Goal: Task Accomplishment & Management: Complete application form

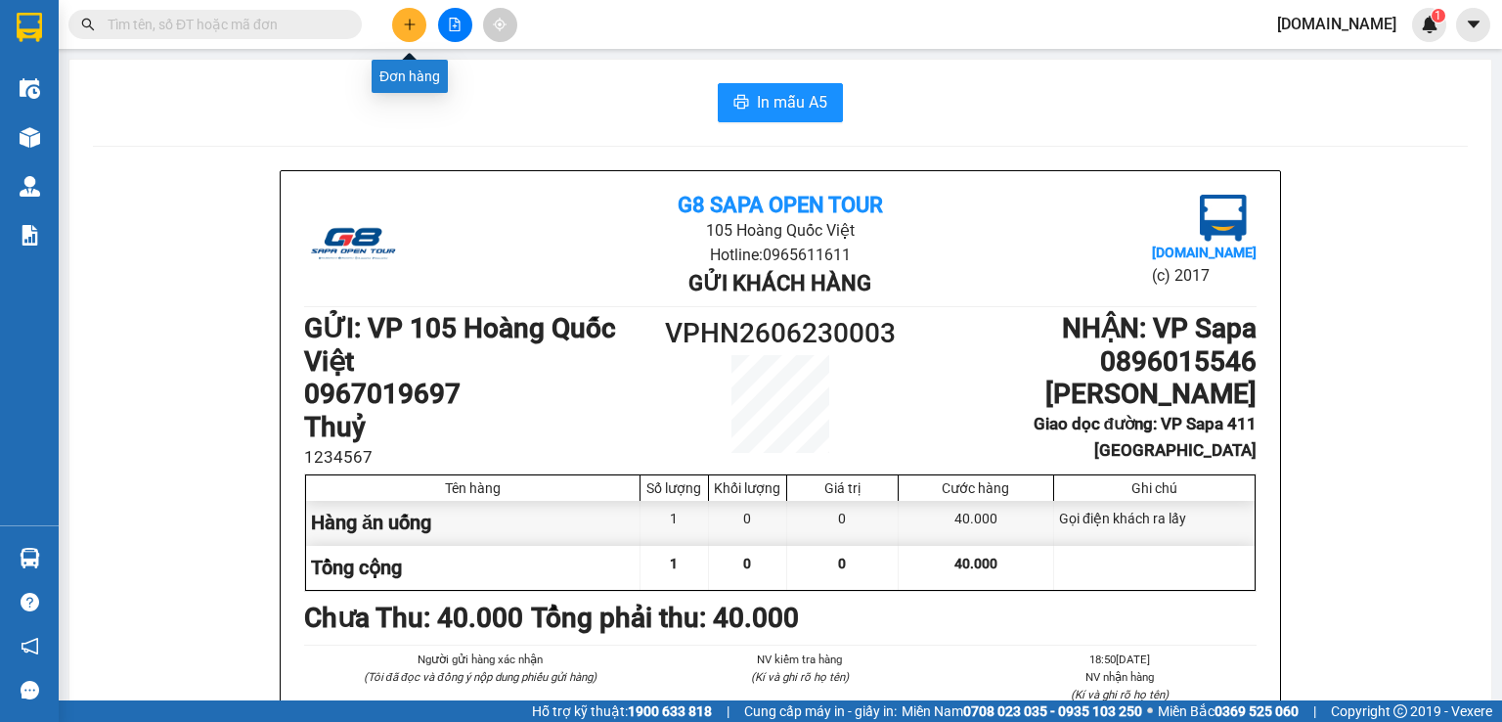
click at [423, 21] on button at bounding box center [409, 25] width 34 height 34
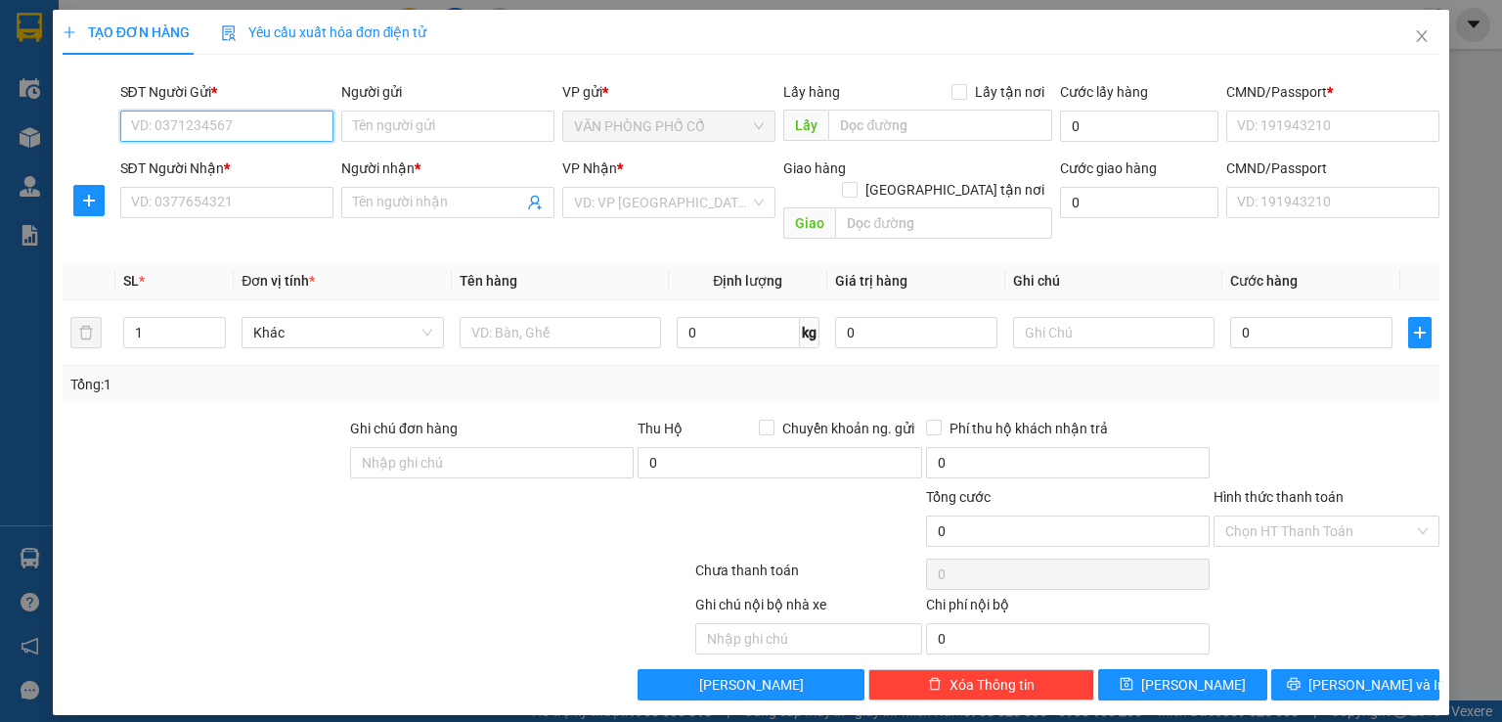
click at [257, 115] on input "SĐT Người Gửi *" at bounding box center [226, 126] width 213 height 31
type input "0969109166"
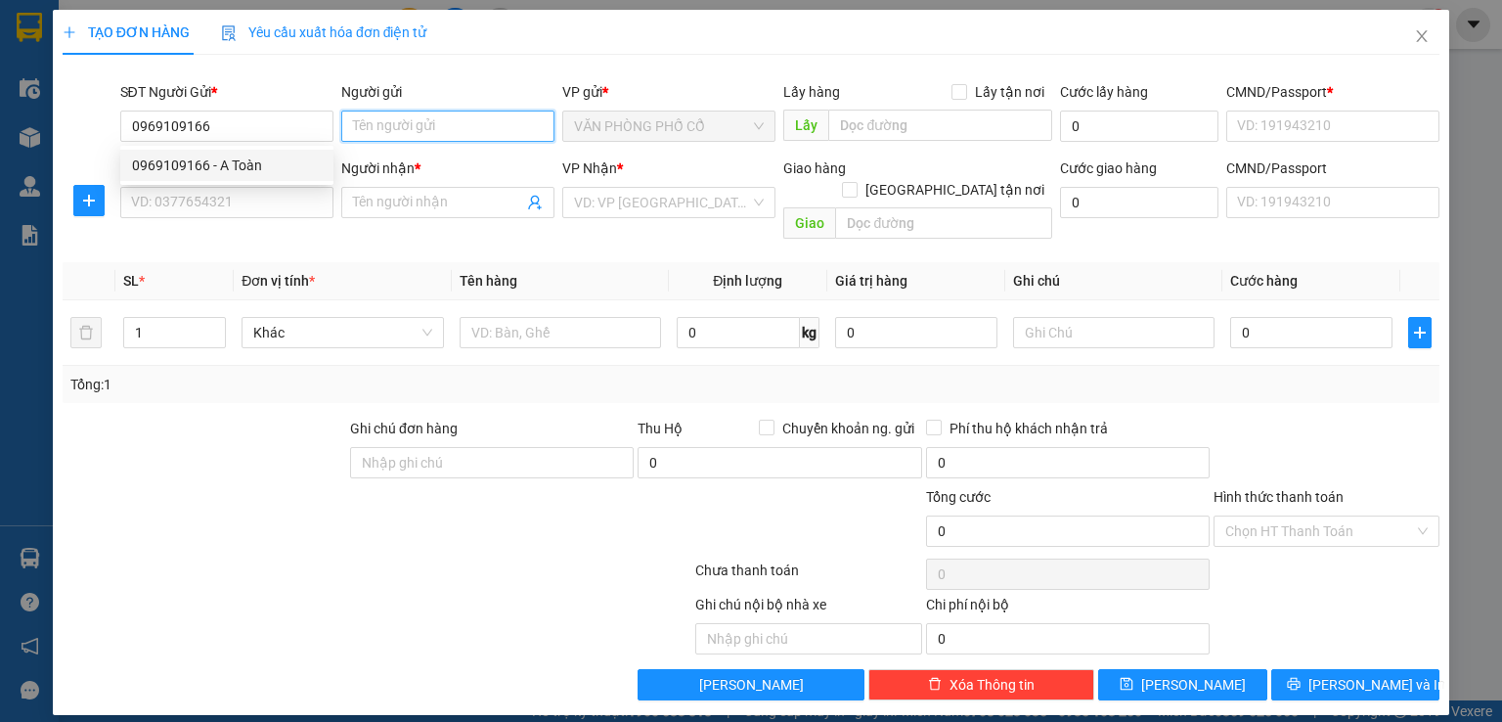
click at [397, 132] on input "Người gửi" at bounding box center [447, 126] width 213 height 31
type input "toanf"
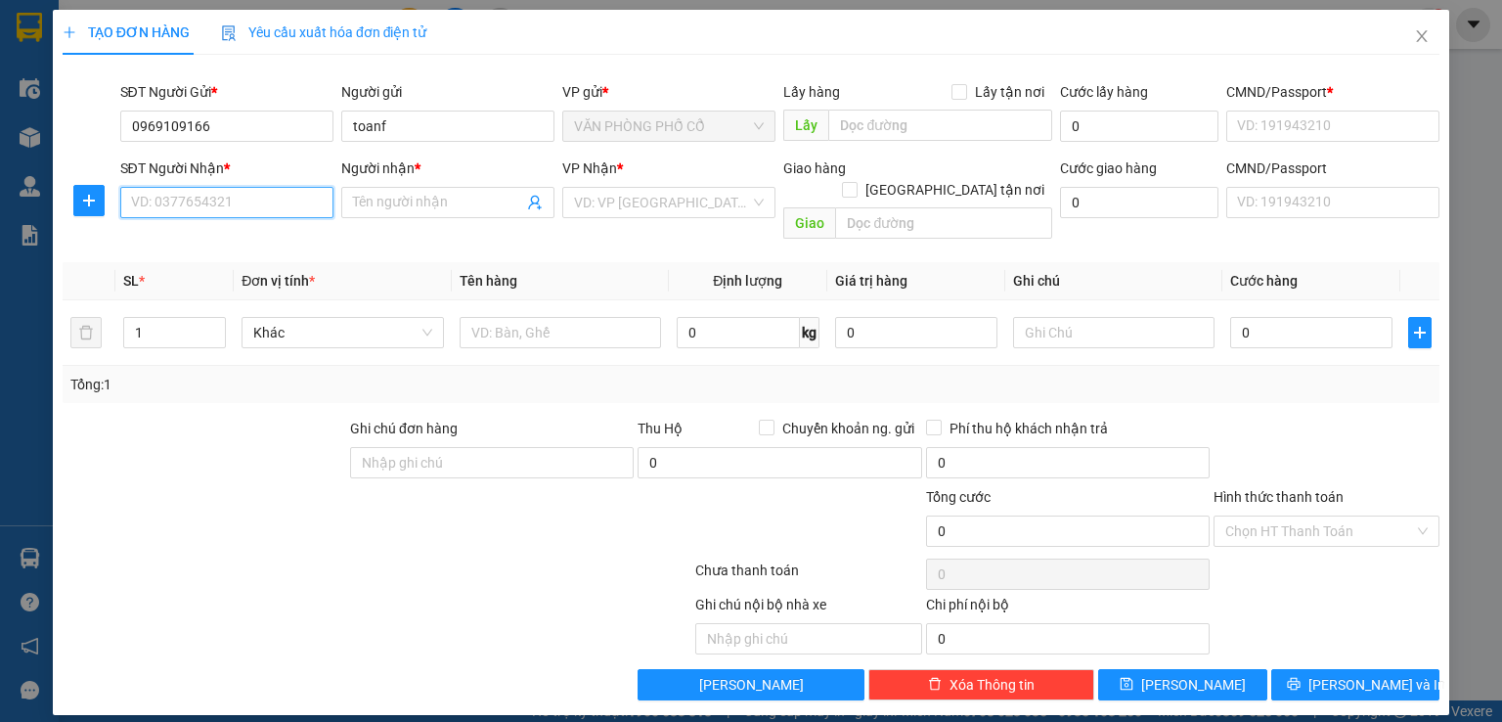
click at [226, 208] on input "SĐT Người Nhận *" at bounding box center [226, 202] width 213 height 31
click at [220, 240] on div "0987325346 - A Minh" at bounding box center [227, 242] width 190 height 22
type input "0987325346"
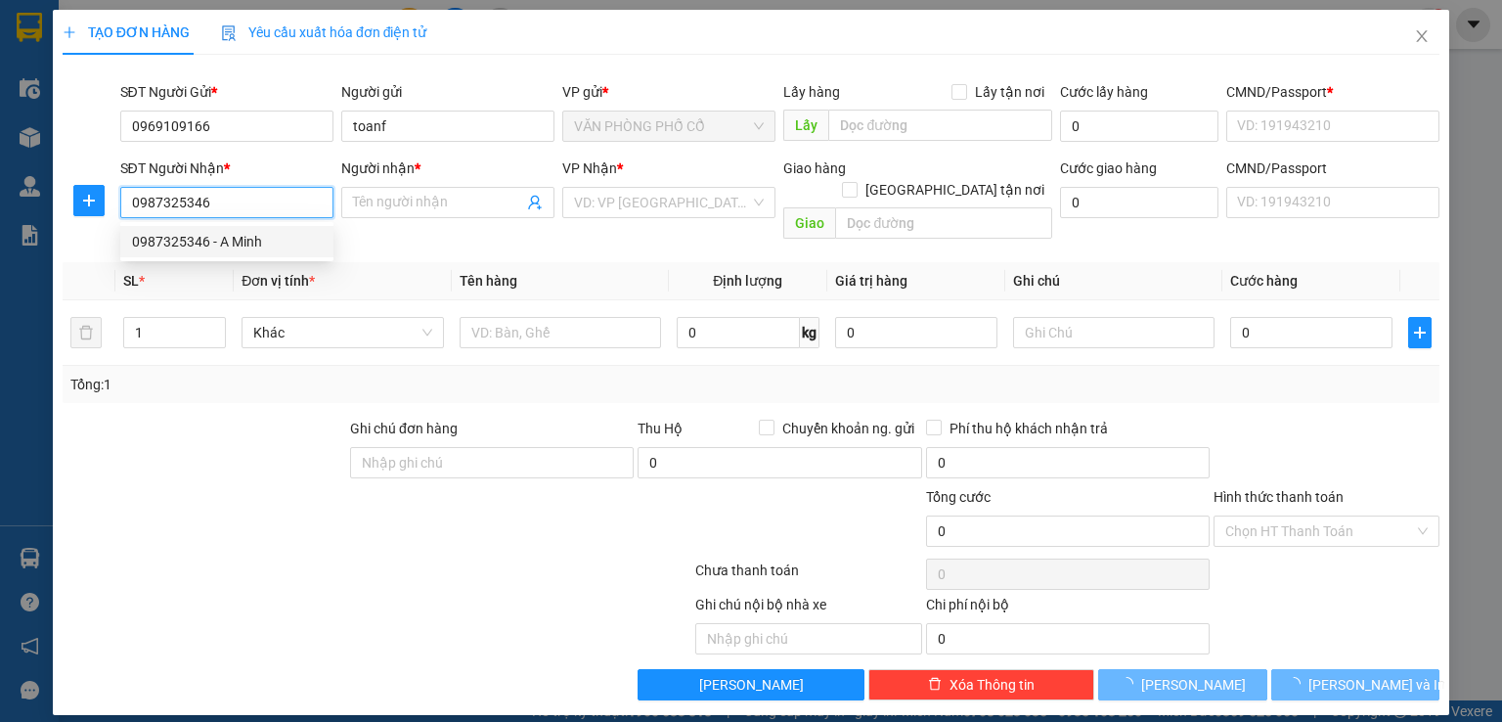
type input "A Minh"
type input "Nhà Máy Oto Huế"
type input "123456789"
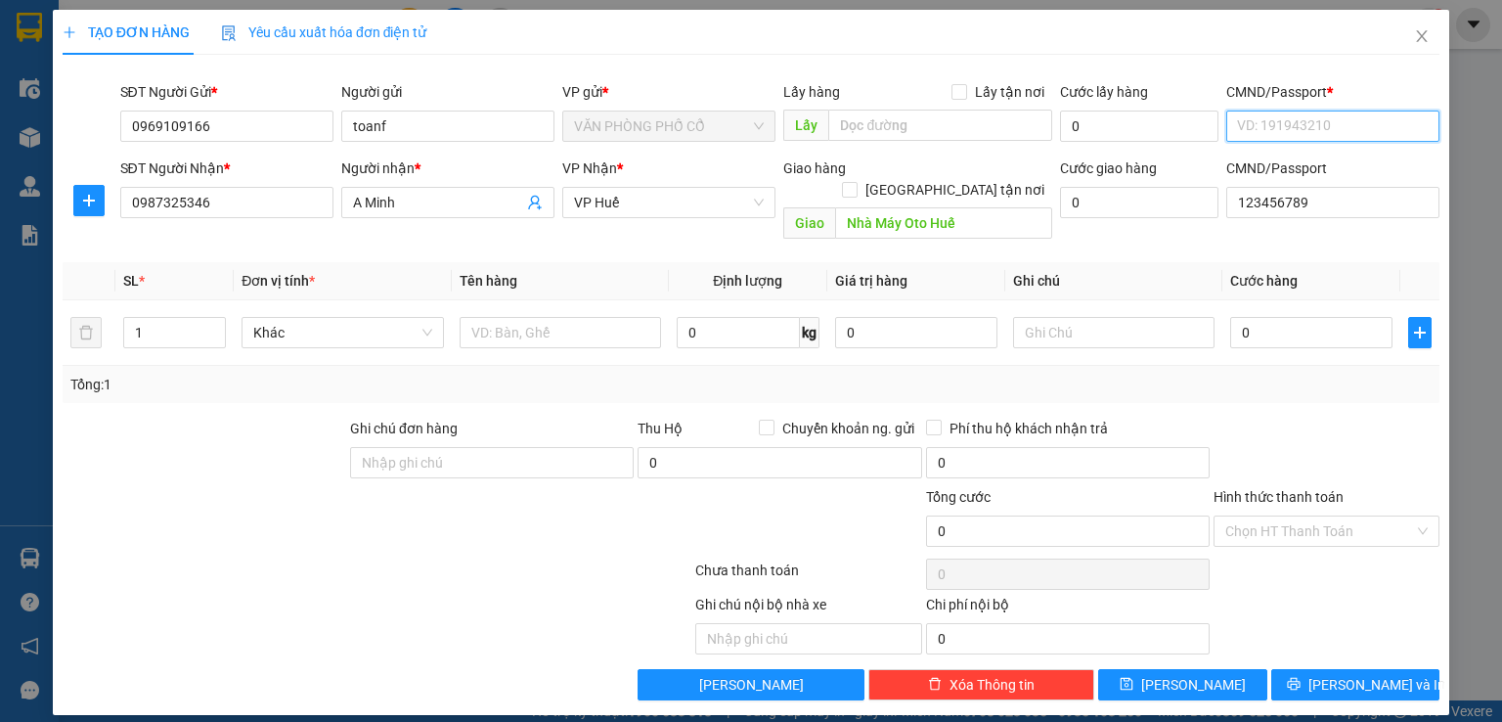
click at [1288, 131] on input "CMND/Passport *" at bounding box center [1332, 126] width 213 height 31
click at [1279, 217] on div "123456789 | Không có địa chỉ" at bounding box center [1333, 228] width 190 height 22
type input "123456789"
click at [570, 317] on input "text" at bounding box center [560, 332] width 201 height 31
click at [747, 317] on input "0" at bounding box center [738, 332] width 123 height 31
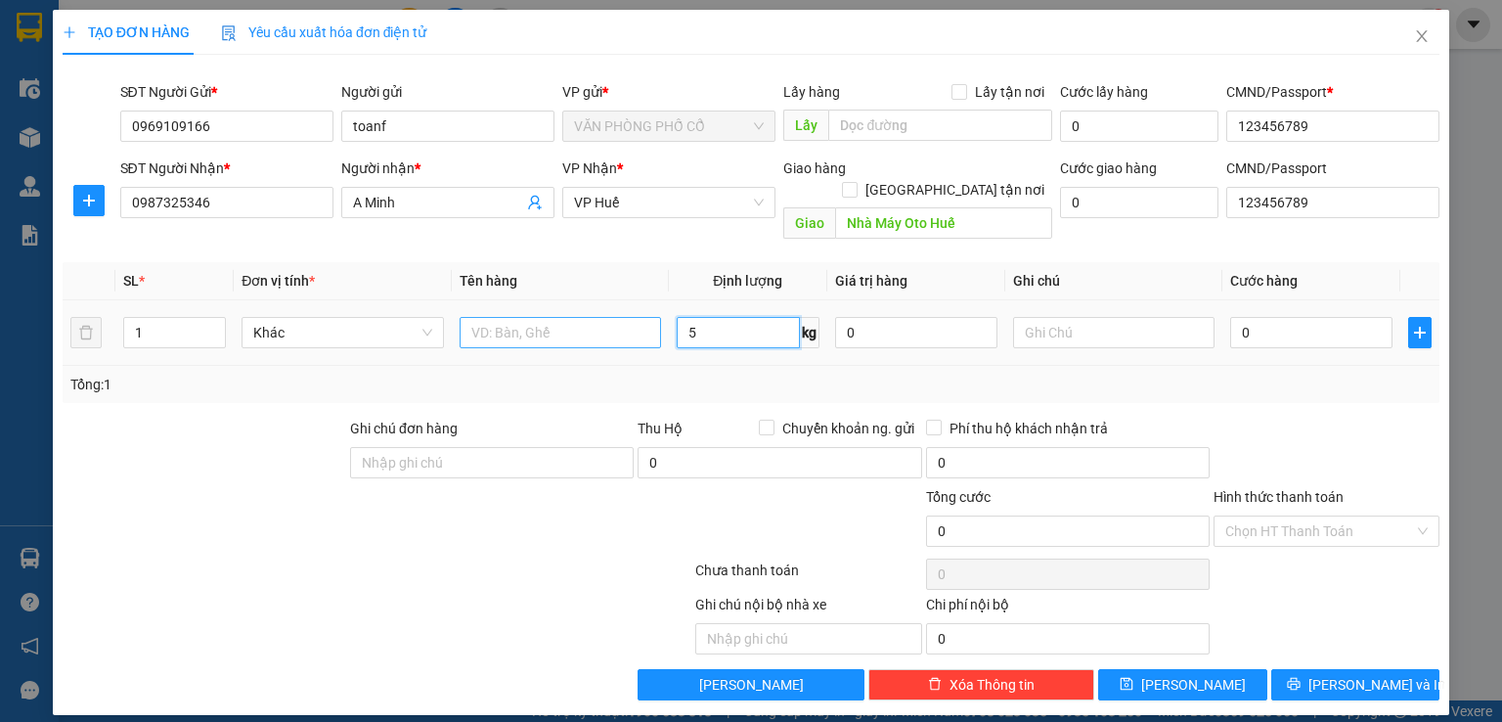
type input "5"
click at [595, 317] on input "text" at bounding box center [560, 332] width 201 height 31
click at [616, 317] on input "1 tuis" at bounding box center [560, 332] width 201 height 31
type input "1 túi zoăng oto"
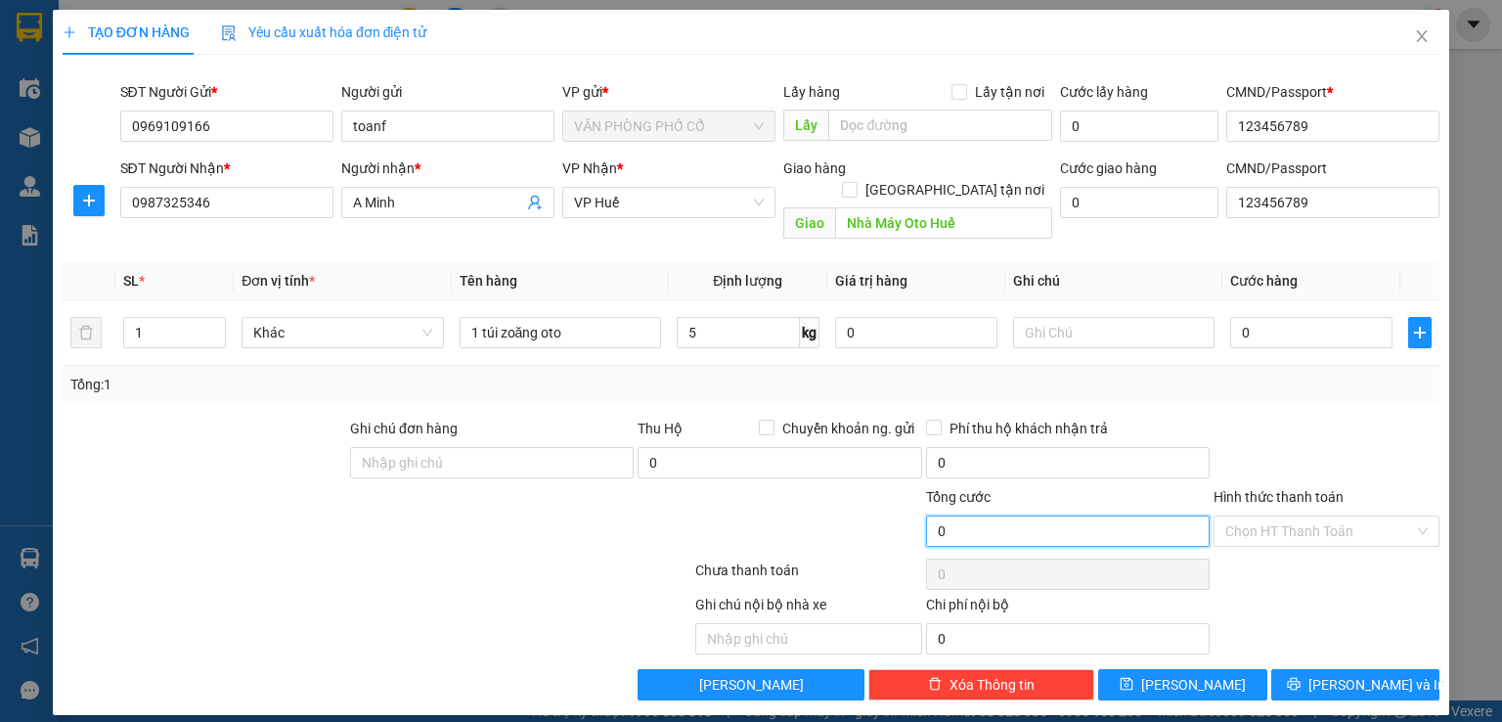
click at [1040, 515] on input "0" at bounding box center [1068, 530] width 284 height 31
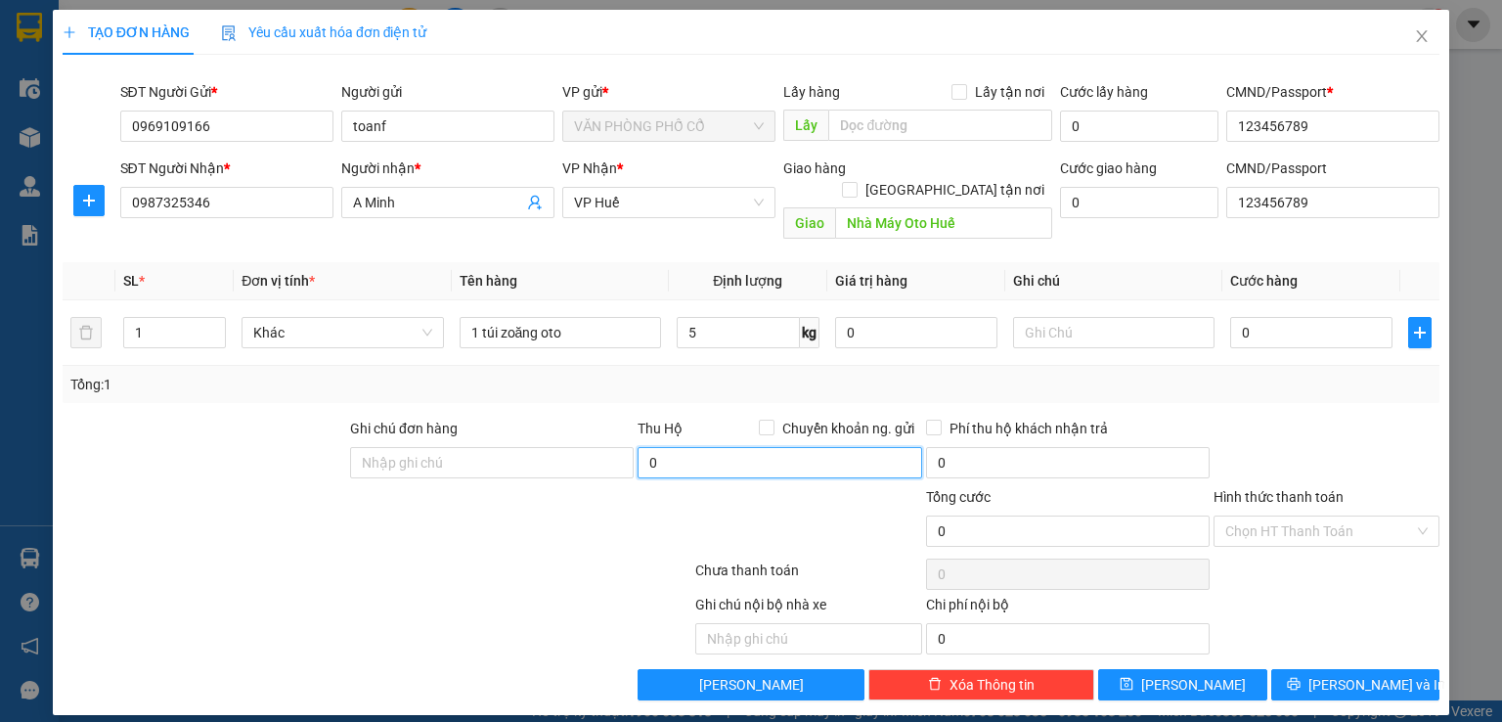
click at [715, 449] on input "0" at bounding box center [780, 462] width 284 height 31
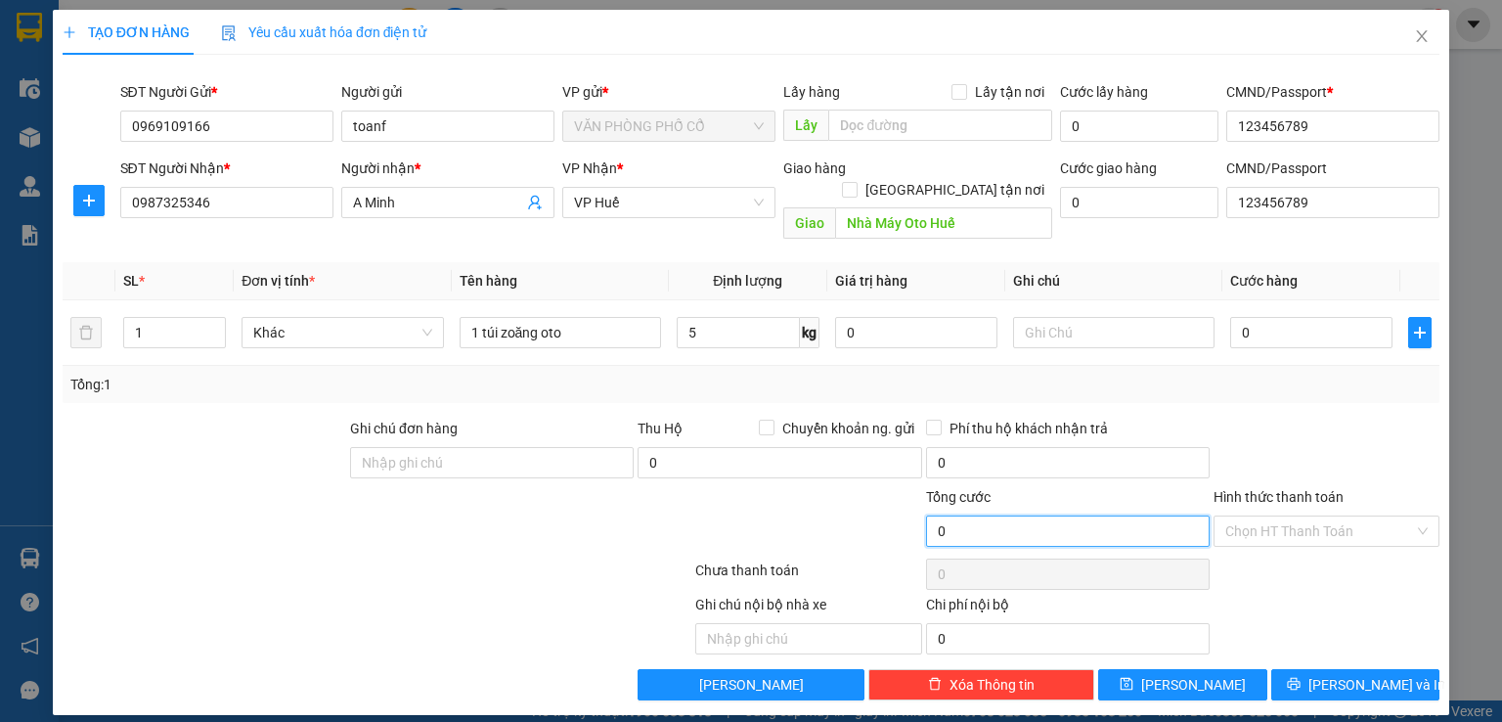
click at [954, 515] on input "0" at bounding box center [1068, 530] width 284 height 31
click at [1323, 317] on input "0" at bounding box center [1311, 332] width 162 height 31
type input "8"
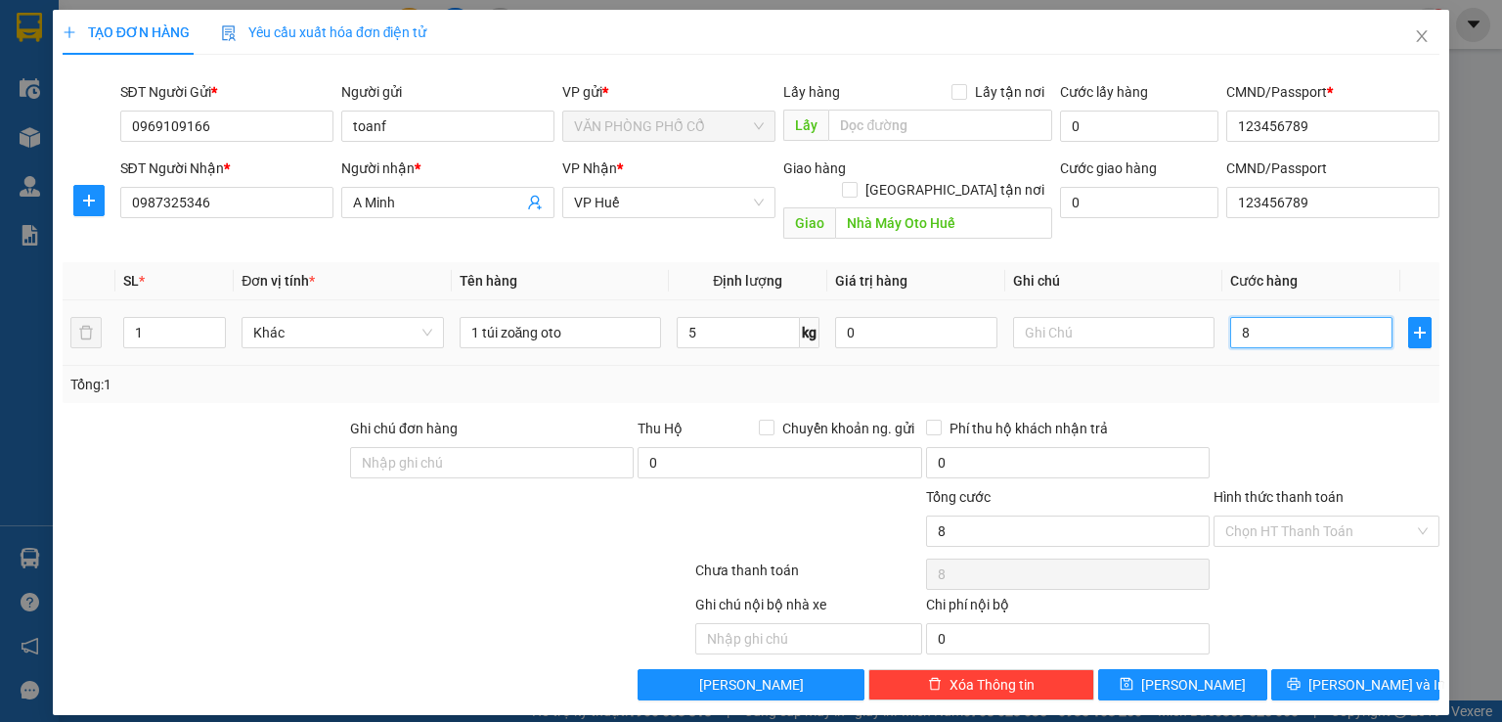
type input "80"
type input "800"
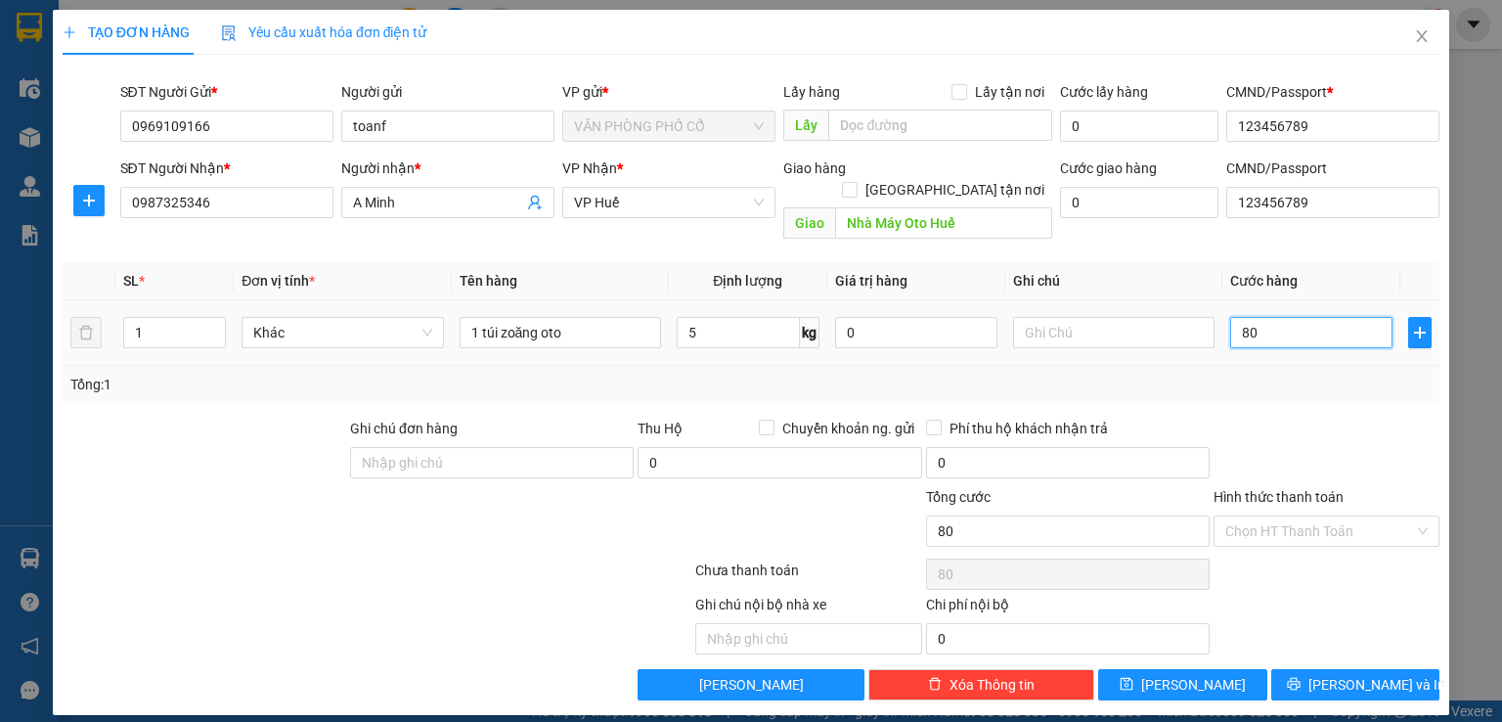
type input "800"
type input "8.000"
type input "80.000"
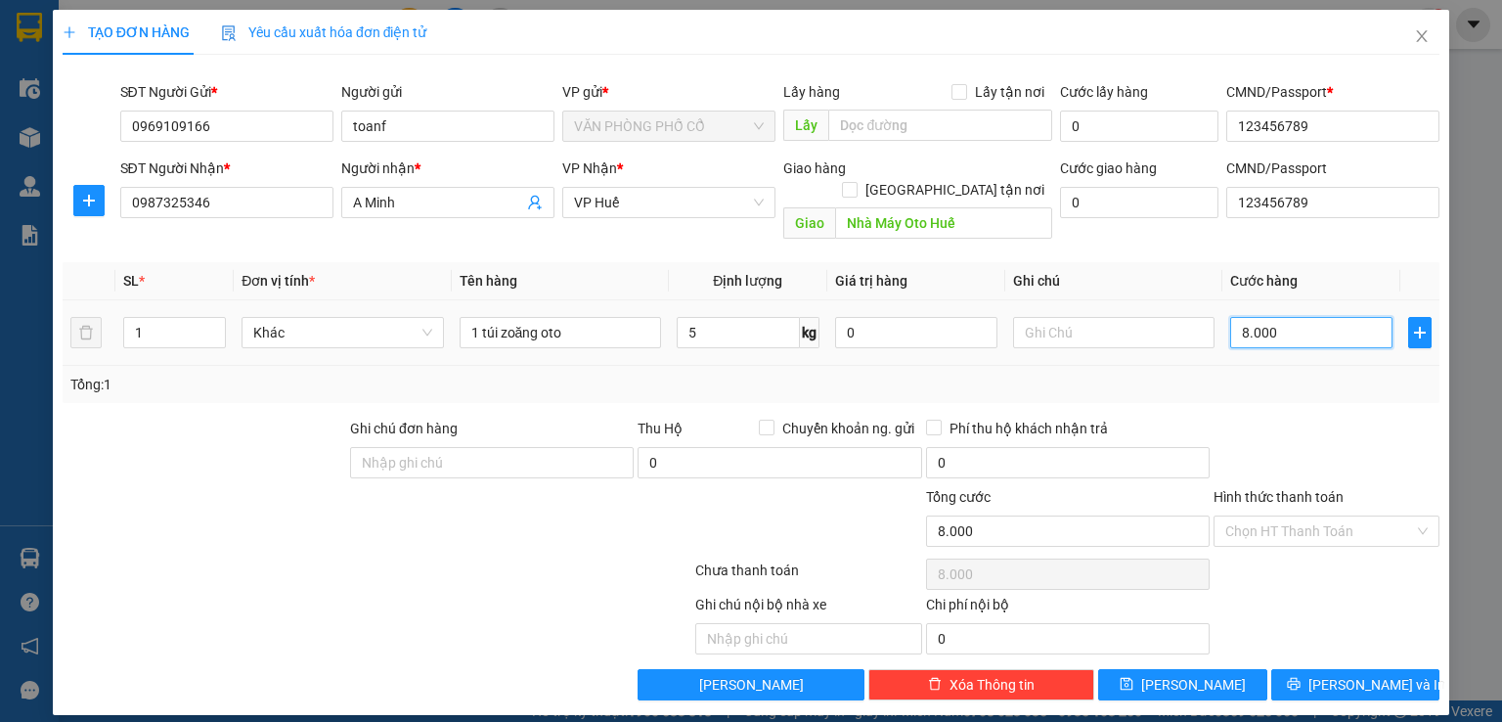
type input "80.000"
click at [1290, 516] on input "Hình thức thanh toán" at bounding box center [1319, 530] width 189 height 29
click at [1404, 420] on div at bounding box center [1327, 452] width 230 height 68
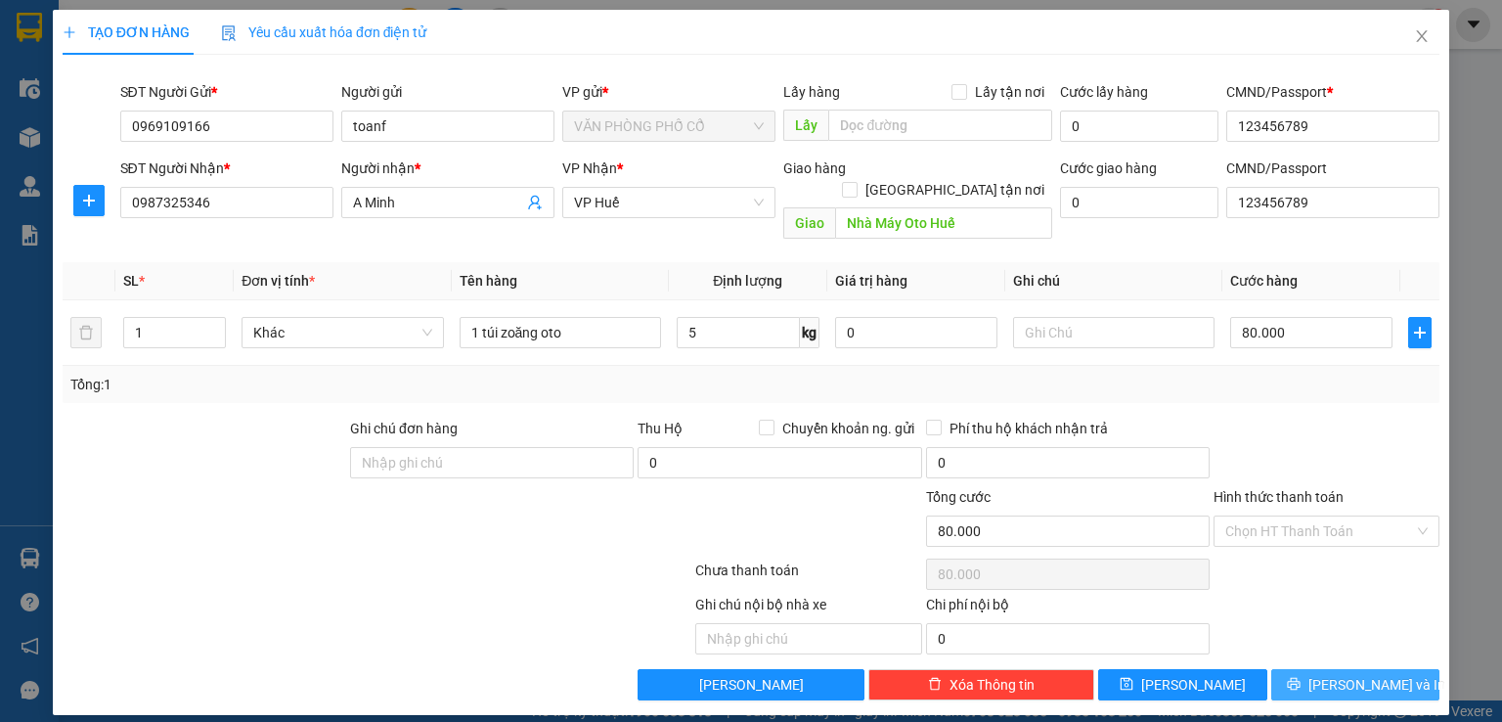
click at [1381, 674] on span "[PERSON_NAME] và In" at bounding box center [1377, 685] width 137 height 22
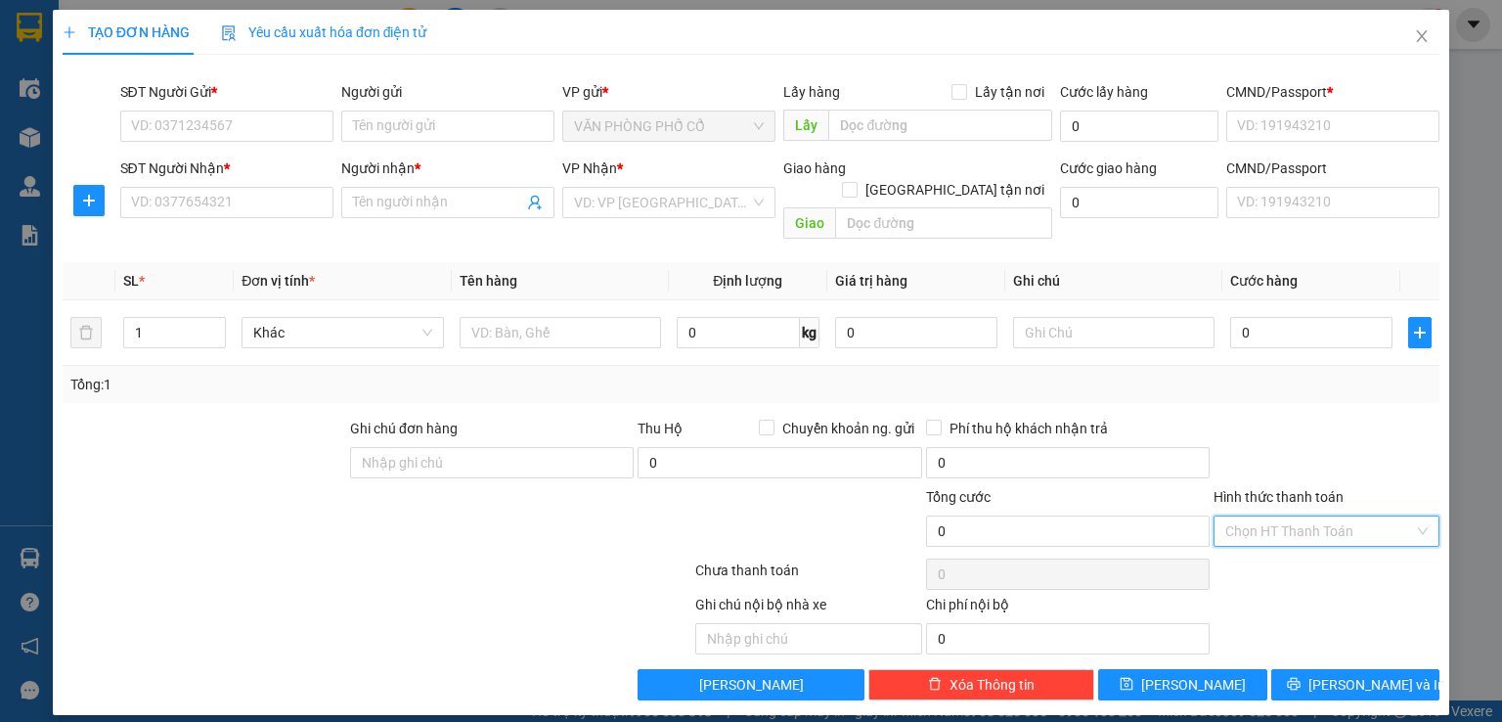
click at [1353, 516] on input "Hình thức thanh toán" at bounding box center [1319, 530] width 189 height 29
click at [1312, 374] on div "Tổng: 1" at bounding box center [750, 385] width 1361 height 22
click at [210, 121] on input "SĐT Người Gửi *" at bounding box center [226, 126] width 213 height 31
click at [1425, 37] on icon "close" at bounding box center [1422, 36] width 16 height 16
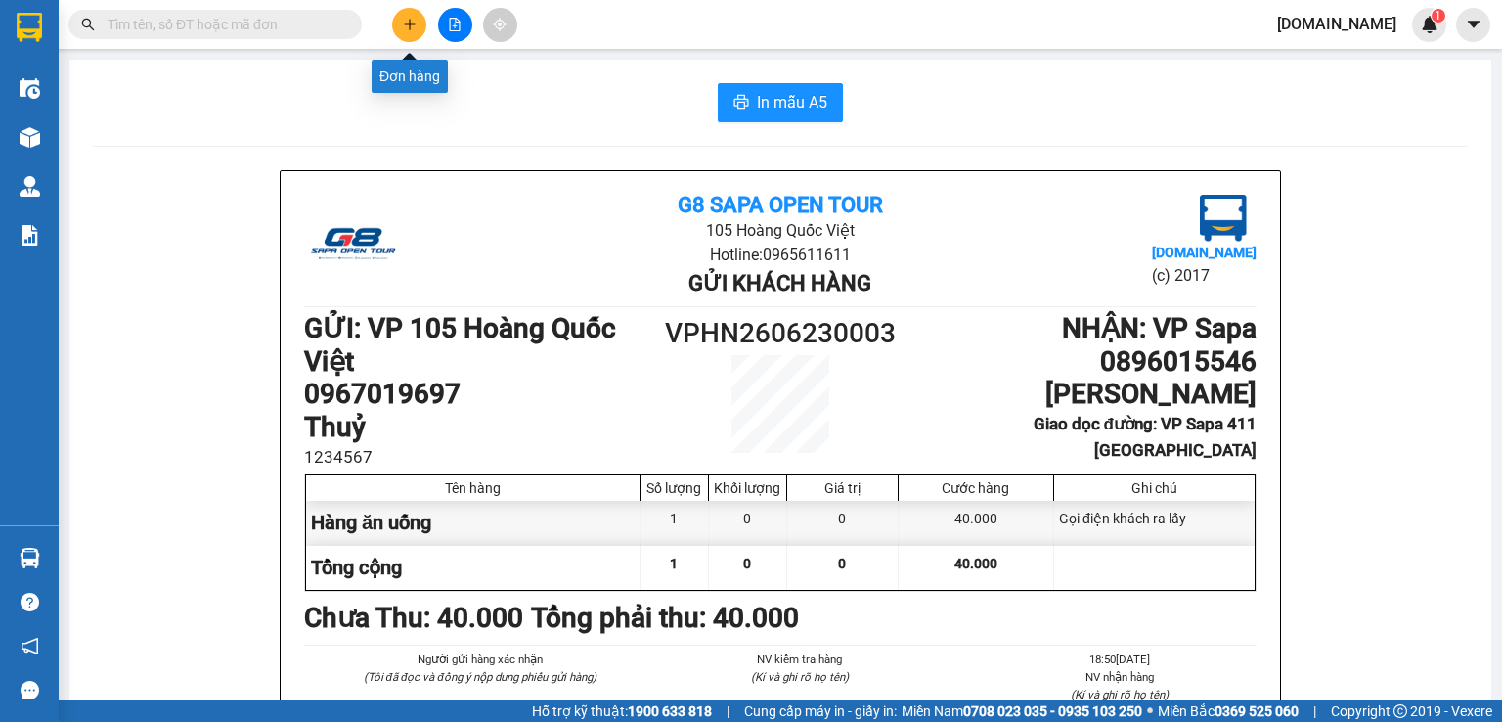
click at [406, 14] on button at bounding box center [409, 25] width 34 height 34
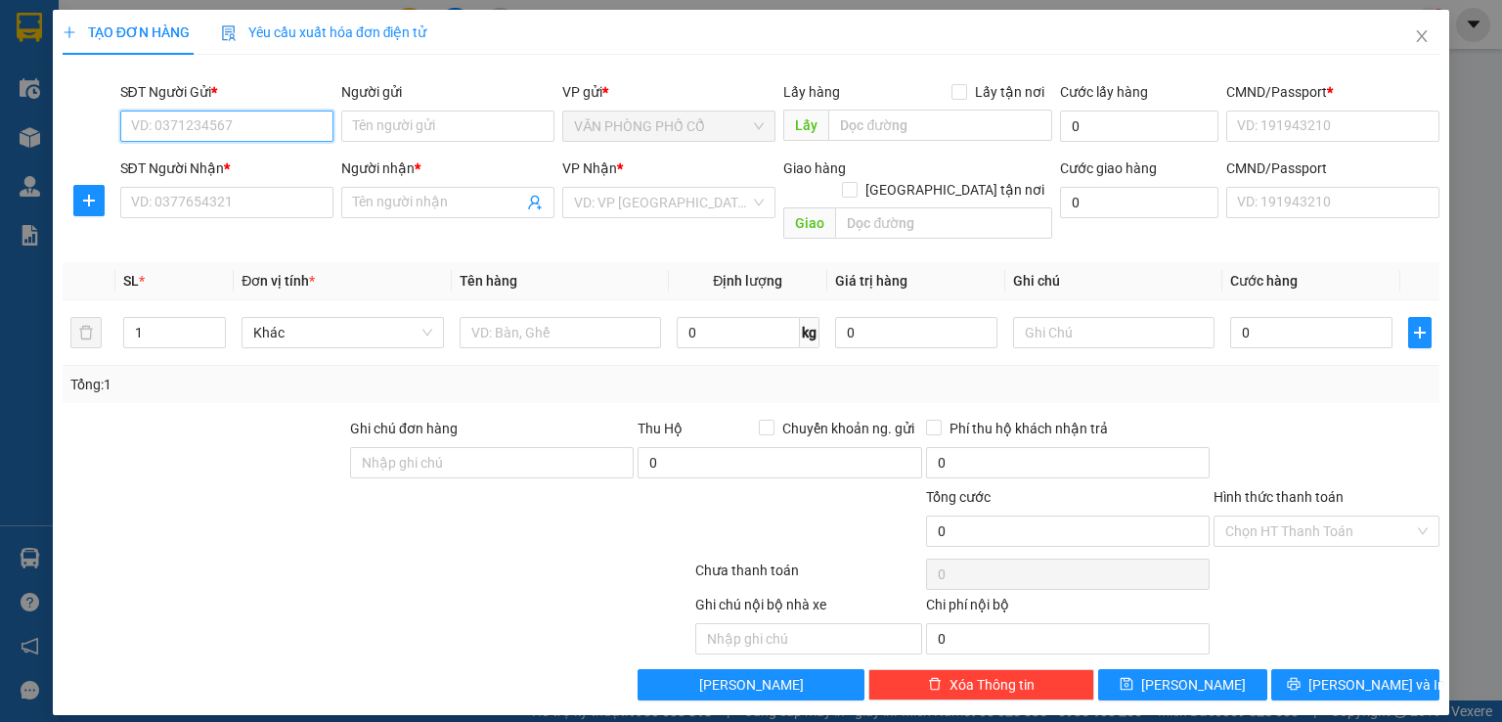
click at [301, 119] on input "SĐT Người Gửi *" at bounding box center [226, 126] width 213 height 31
type input "0969109166"
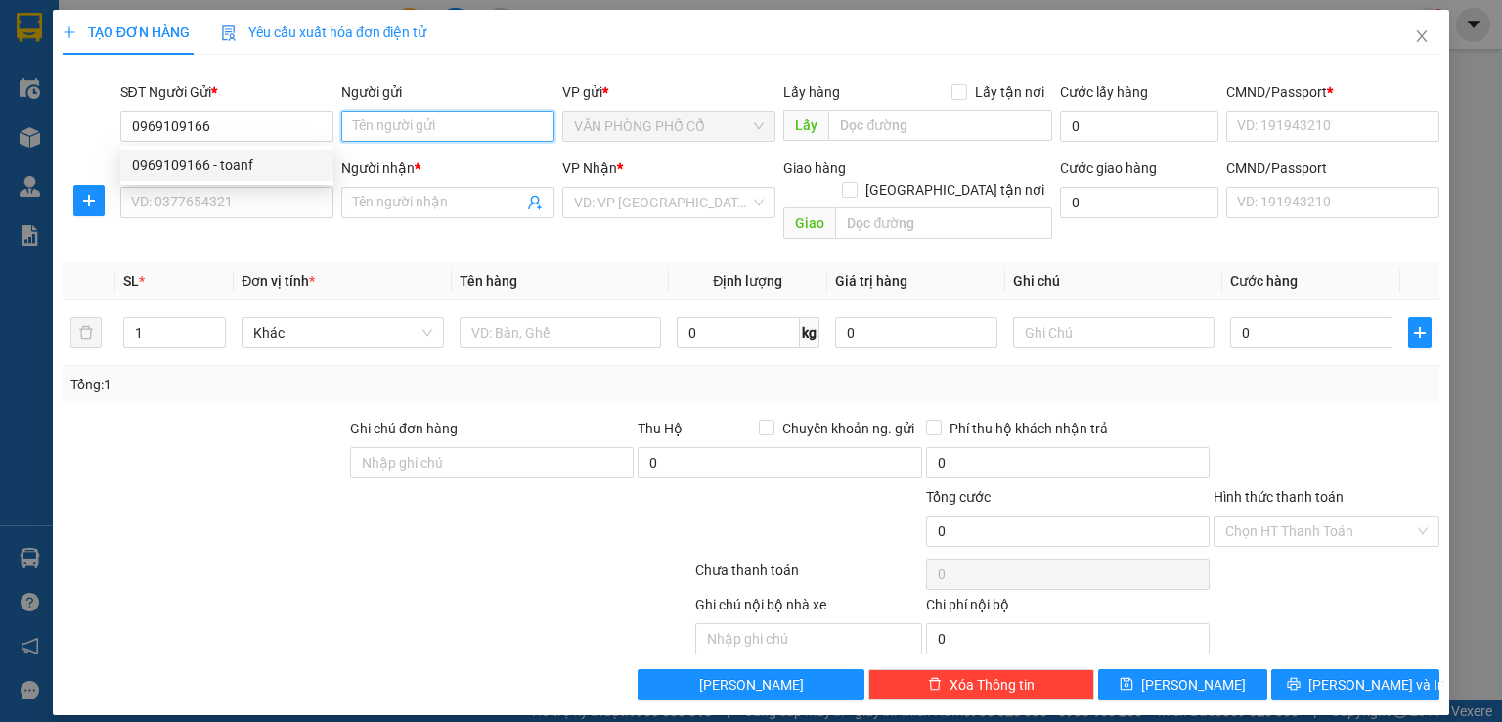
click at [431, 113] on input "Người gửi" at bounding box center [447, 126] width 213 height 31
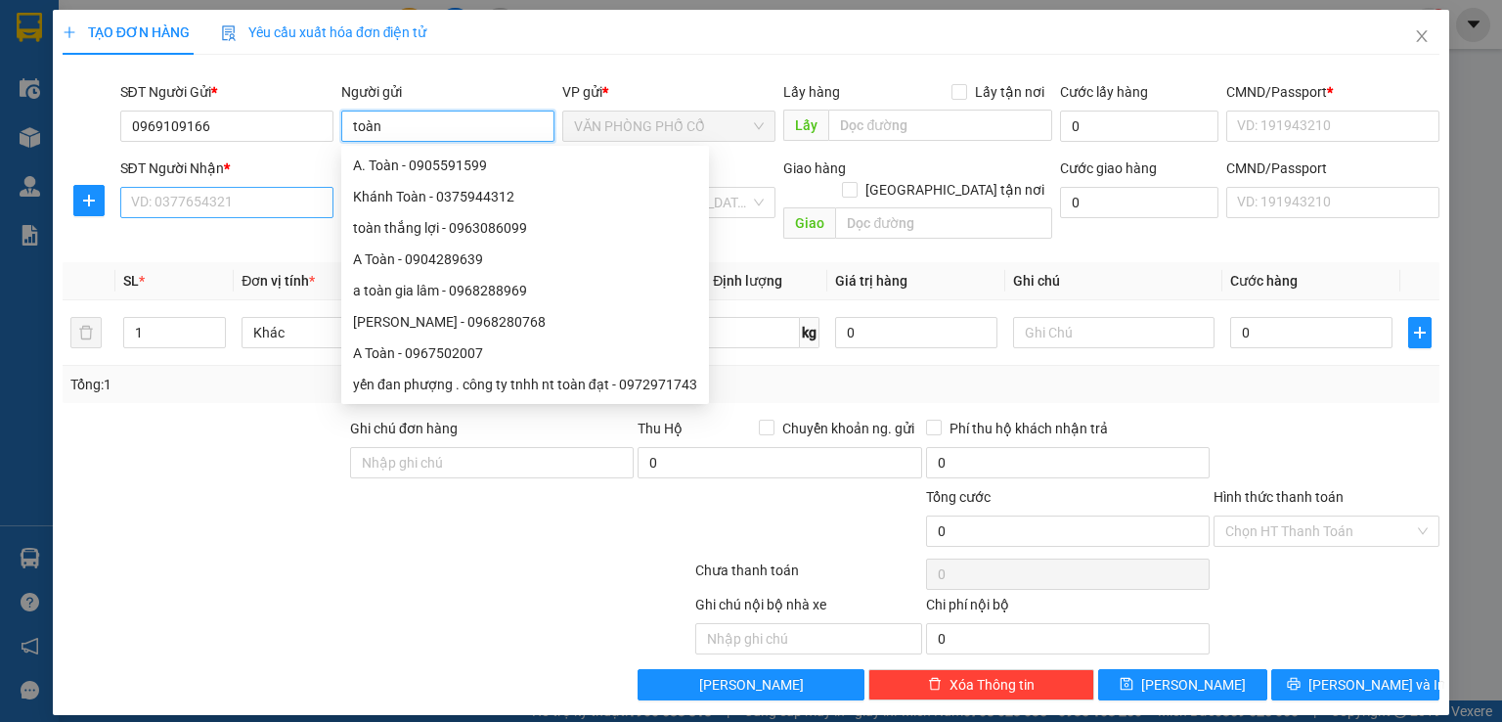
type input "toàn"
click at [144, 208] on input "SĐT Người Nhận *" at bounding box center [226, 202] width 213 height 31
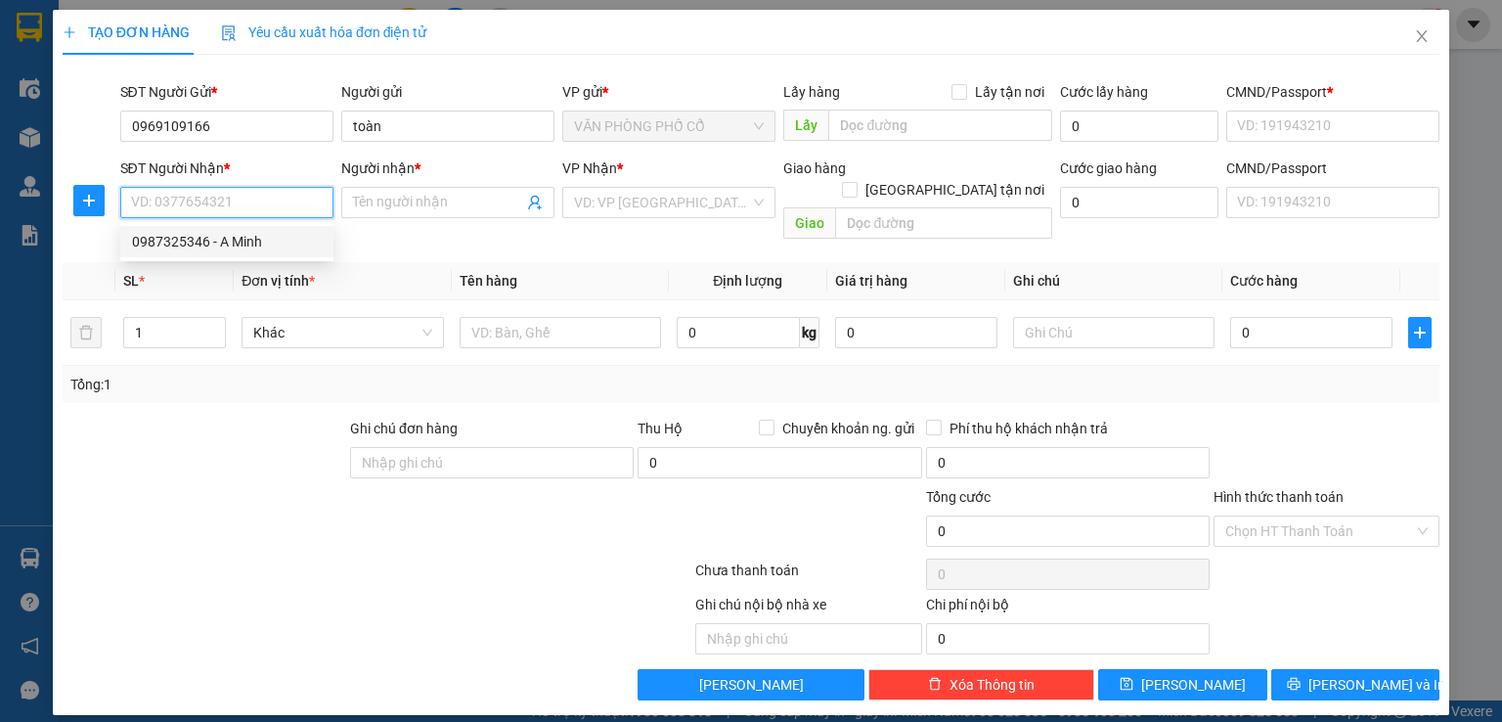
click at [183, 243] on div "0987325346 - A Minh" at bounding box center [227, 242] width 190 height 22
type input "0987325346"
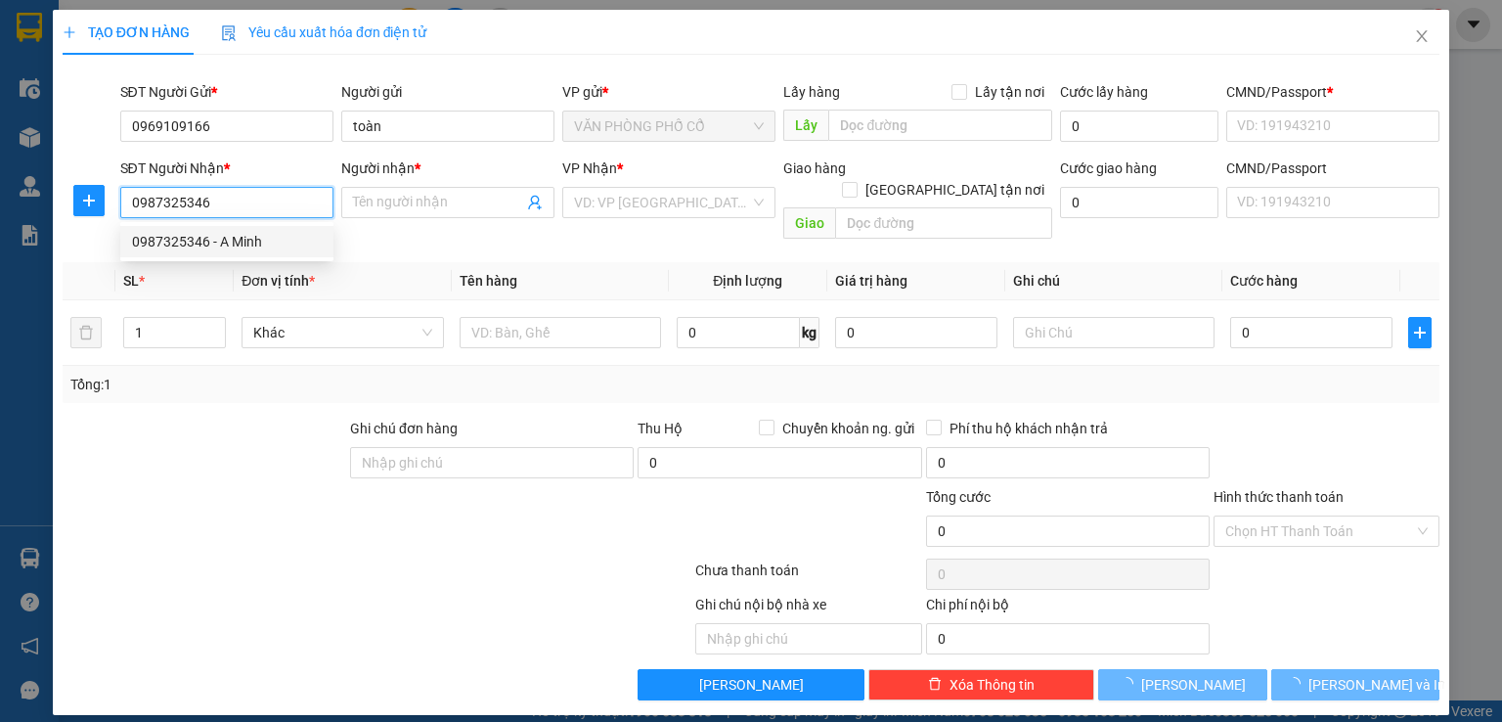
type input "A Minh"
type input "Nhà Máy Oto Huế"
type input "123456789"
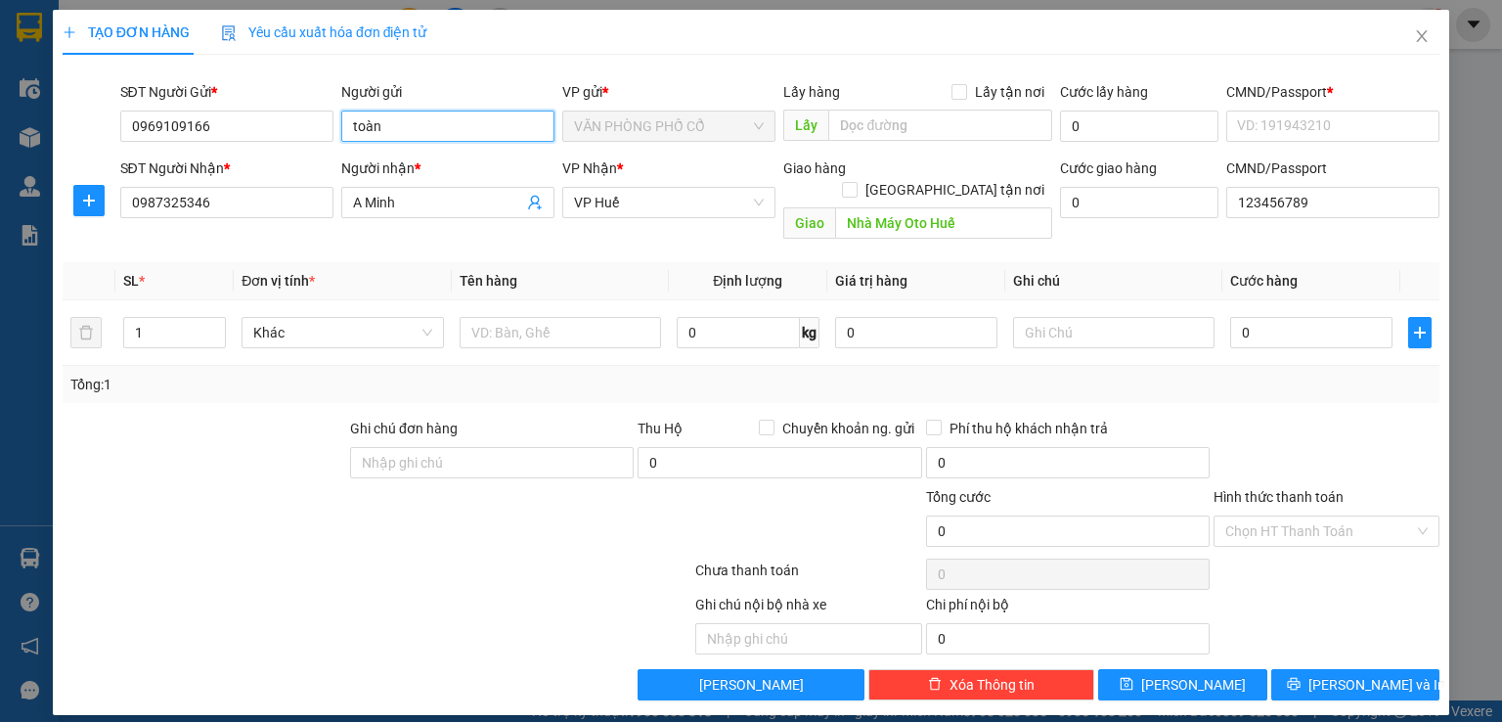
click at [458, 129] on input "toàn" at bounding box center [447, 126] width 213 height 31
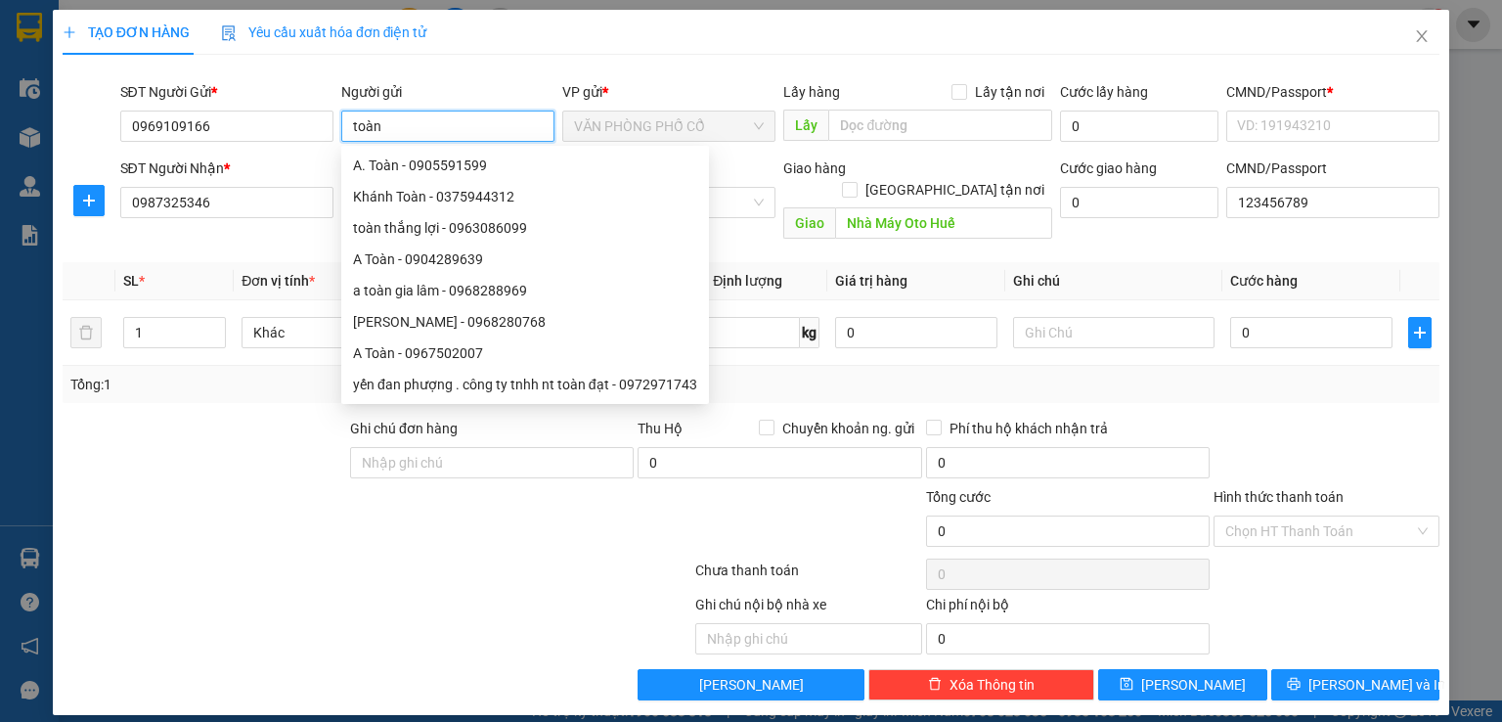
click at [458, 129] on input "toàn" at bounding box center [447, 126] width 213 height 31
click at [219, 493] on div at bounding box center [262, 520] width 403 height 68
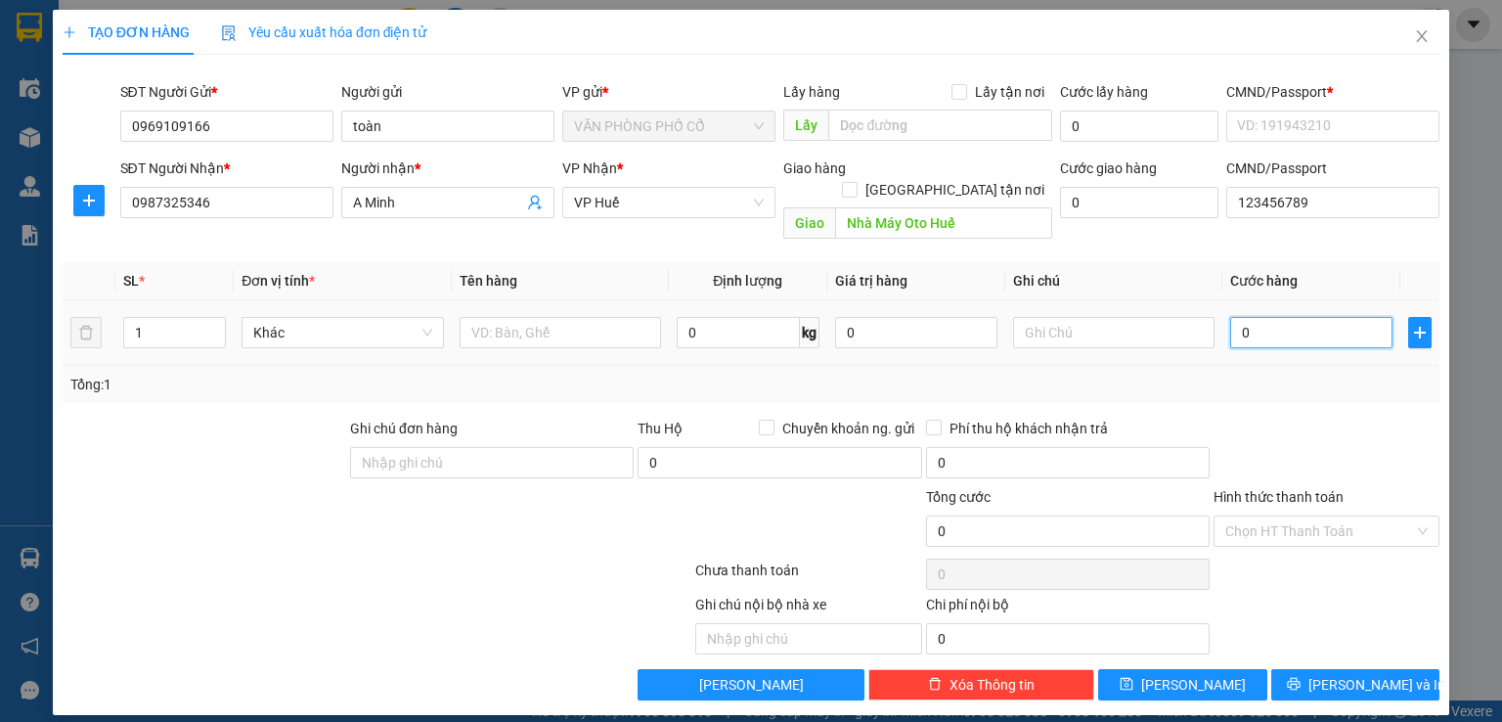
click at [1283, 317] on input "0" at bounding box center [1311, 332] width 162 height 31
type input "8"
type input "80"
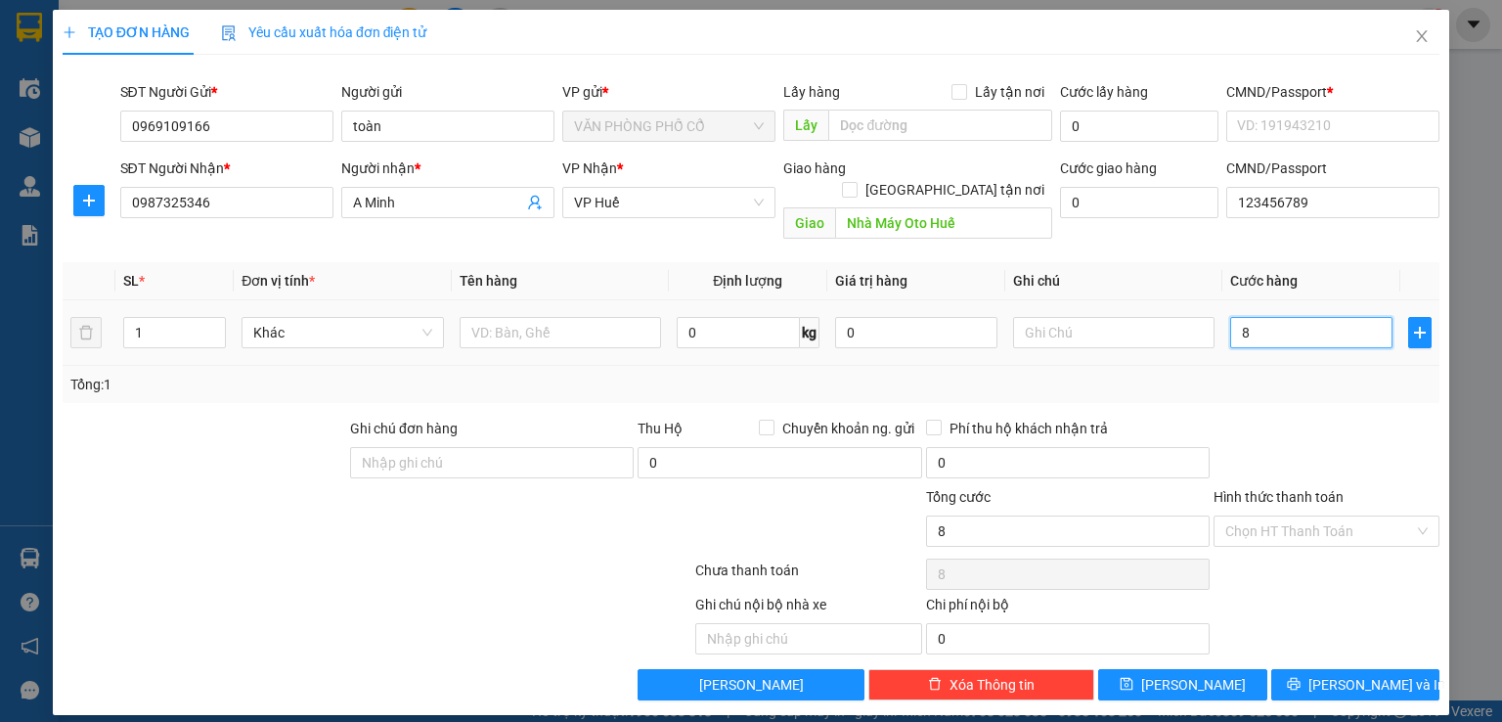
type input "80"
type input "800"
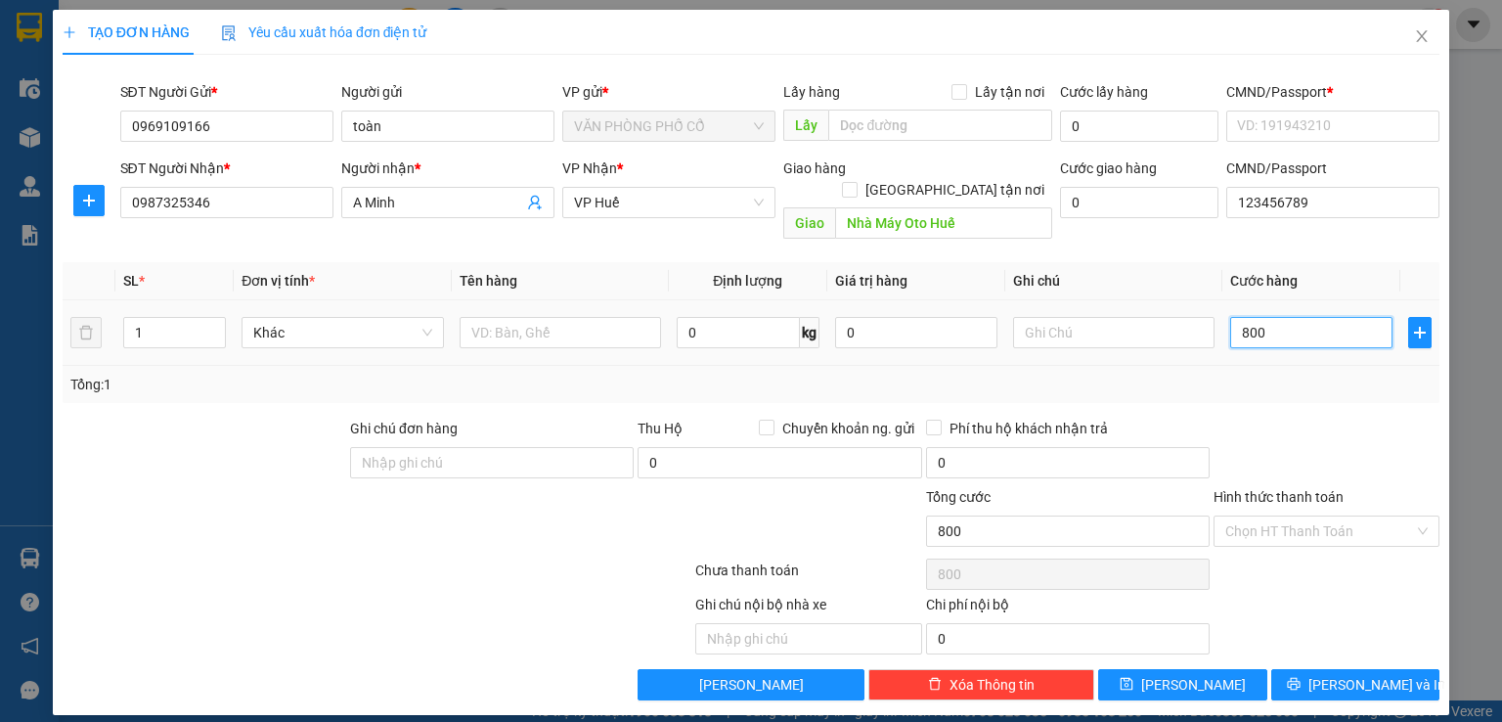
type input "8.000"
type input "80.000"
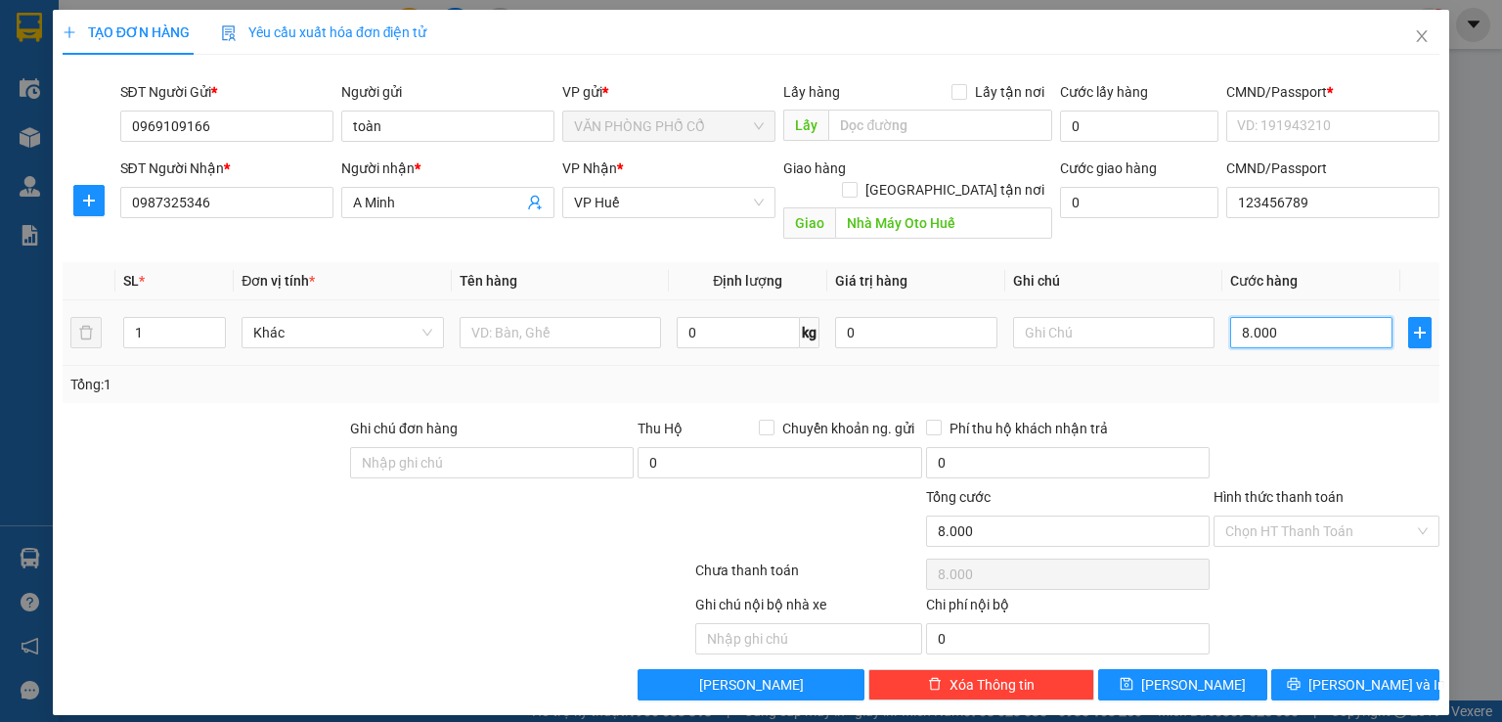
type input "80.000"
click at [782, 317] on input "0" at bounding box center [738, 332] width 123 height 31
type input "5"
click at [483, 317] on input "text" at bounding box center [560, 332] width 201 height 31
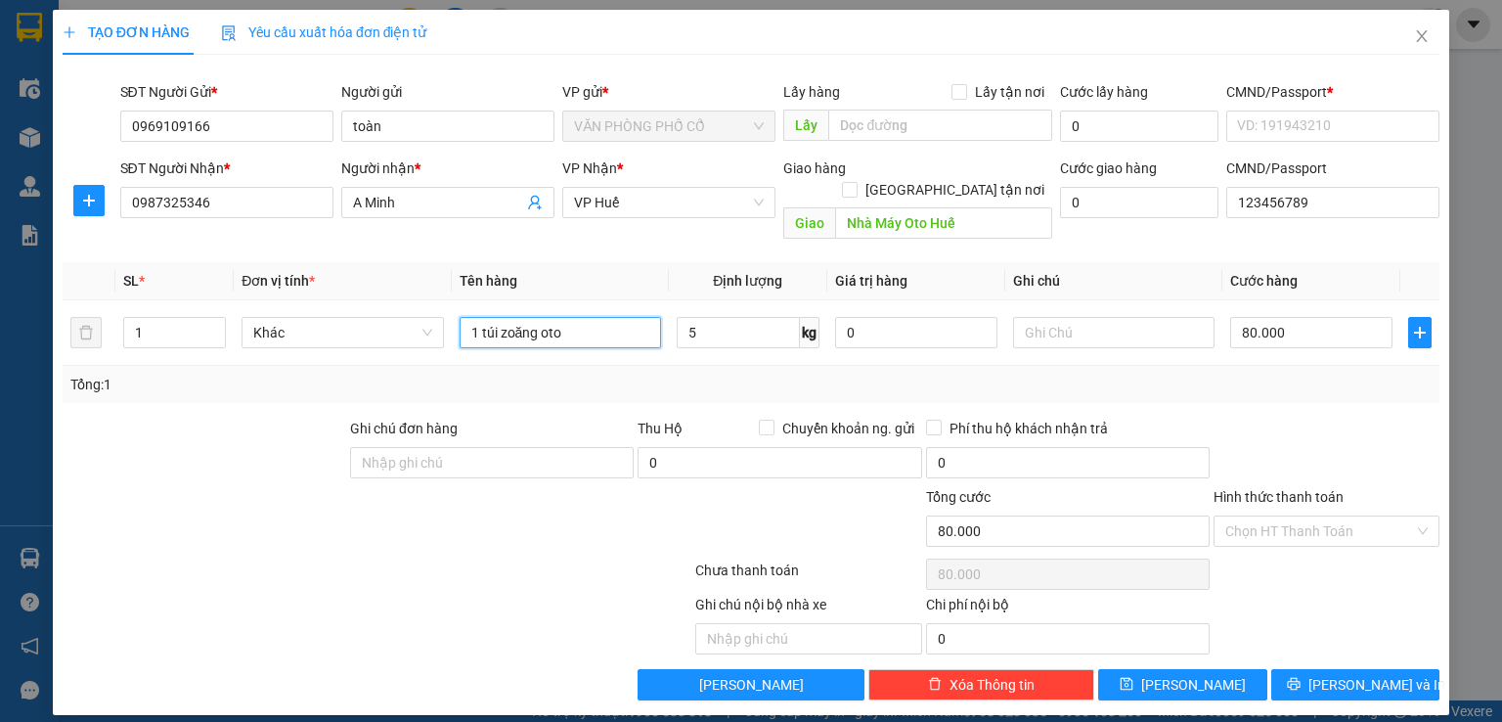
type input "1 túi zoăng oto"
click at [1144, 669] on button "[PERSON_NAME]" at bounding box center [1182, 684] width 169 height 31
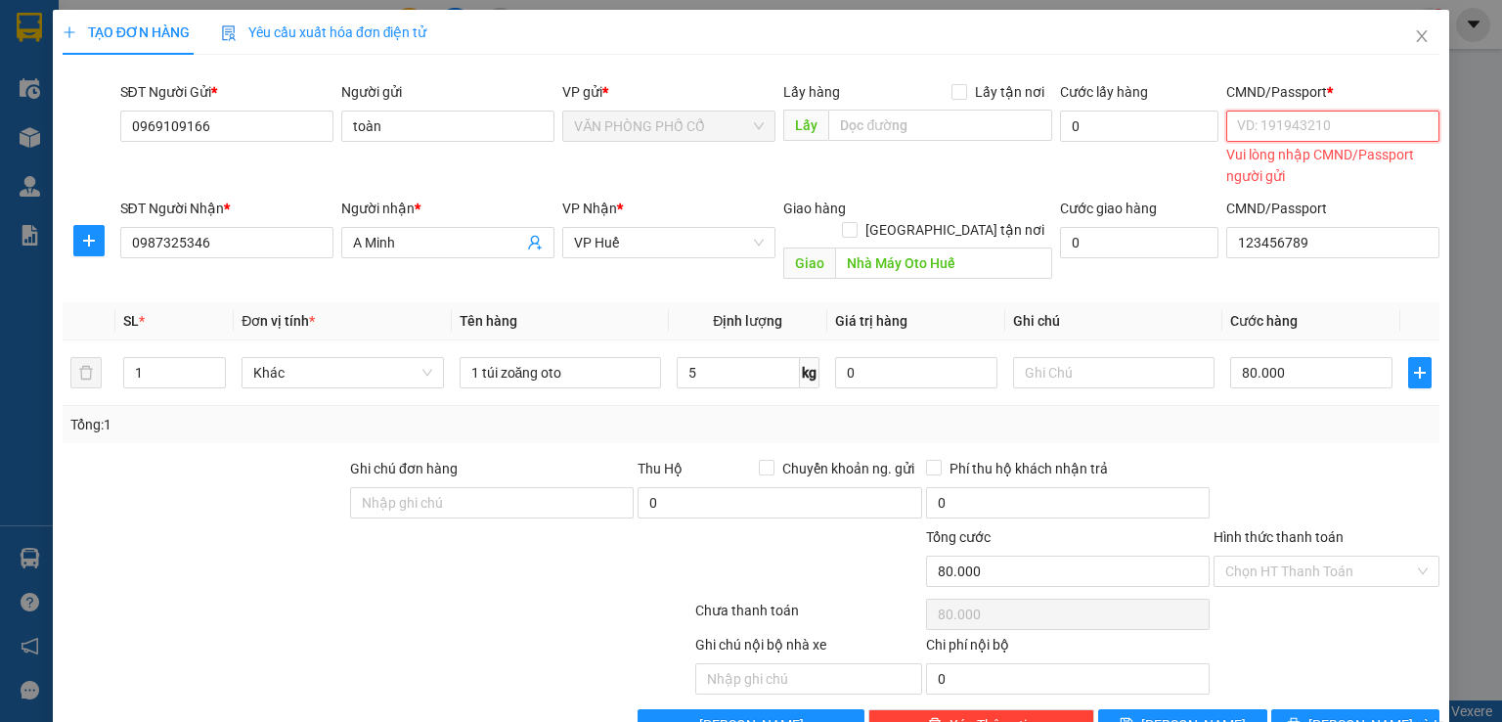
click at [1285, 126] on input "CMND/Passport *" at bounding box center [1332, 126] width 213 height 31
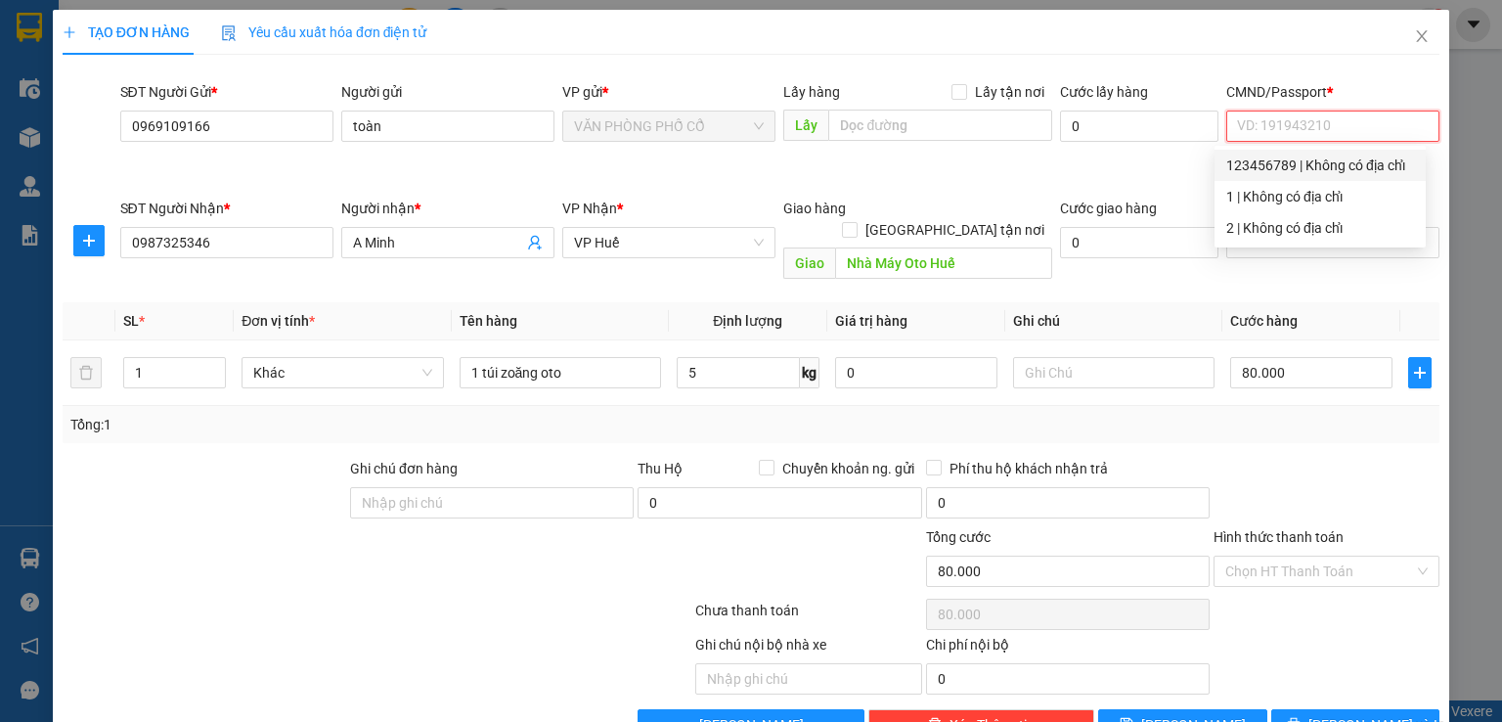
click at [1279, 167] on div "123456789 | Không có địa chỉ" at bounding box center [1320, 166] width 188 height 22
type input "123456789"
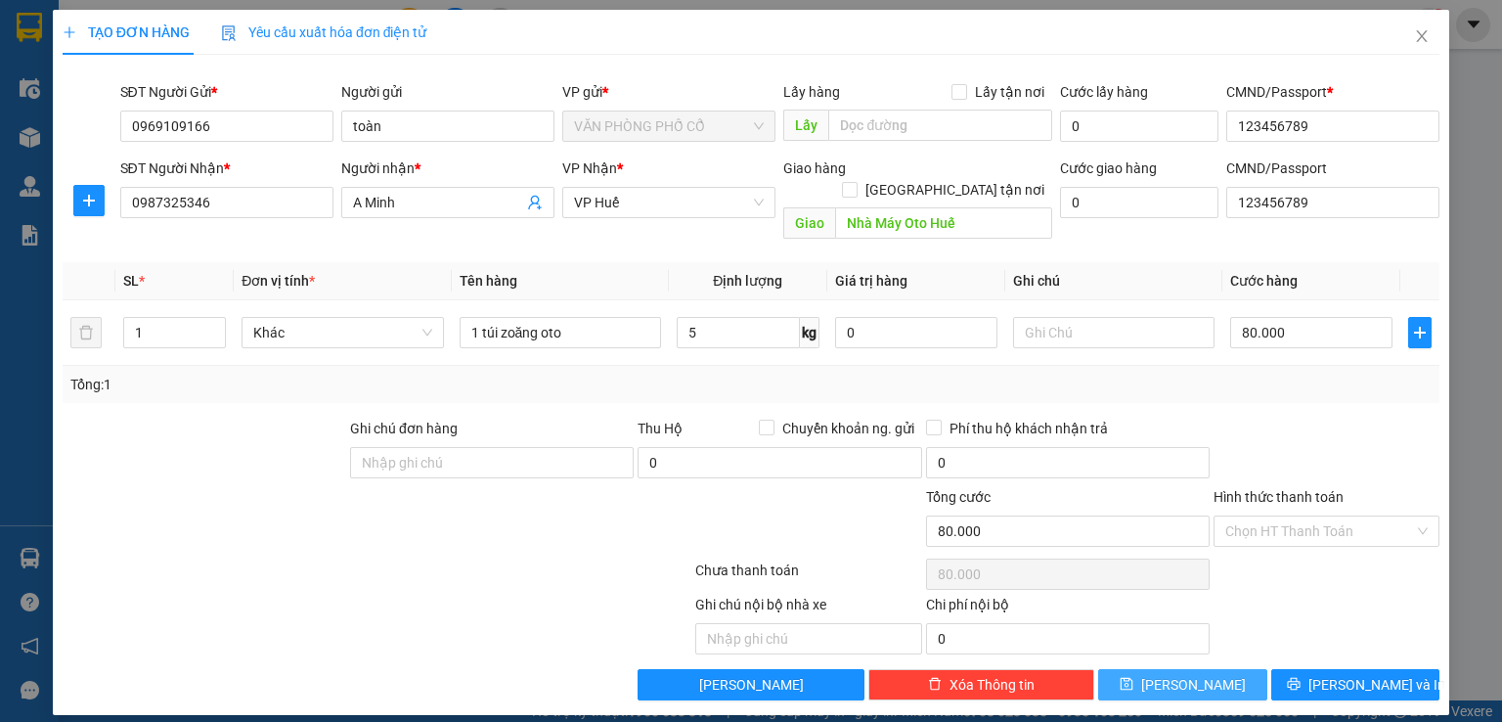
click at [1181, 669] on button "[PERSON_NAME]" at bounding box center [1182, 684] width 169 height 31
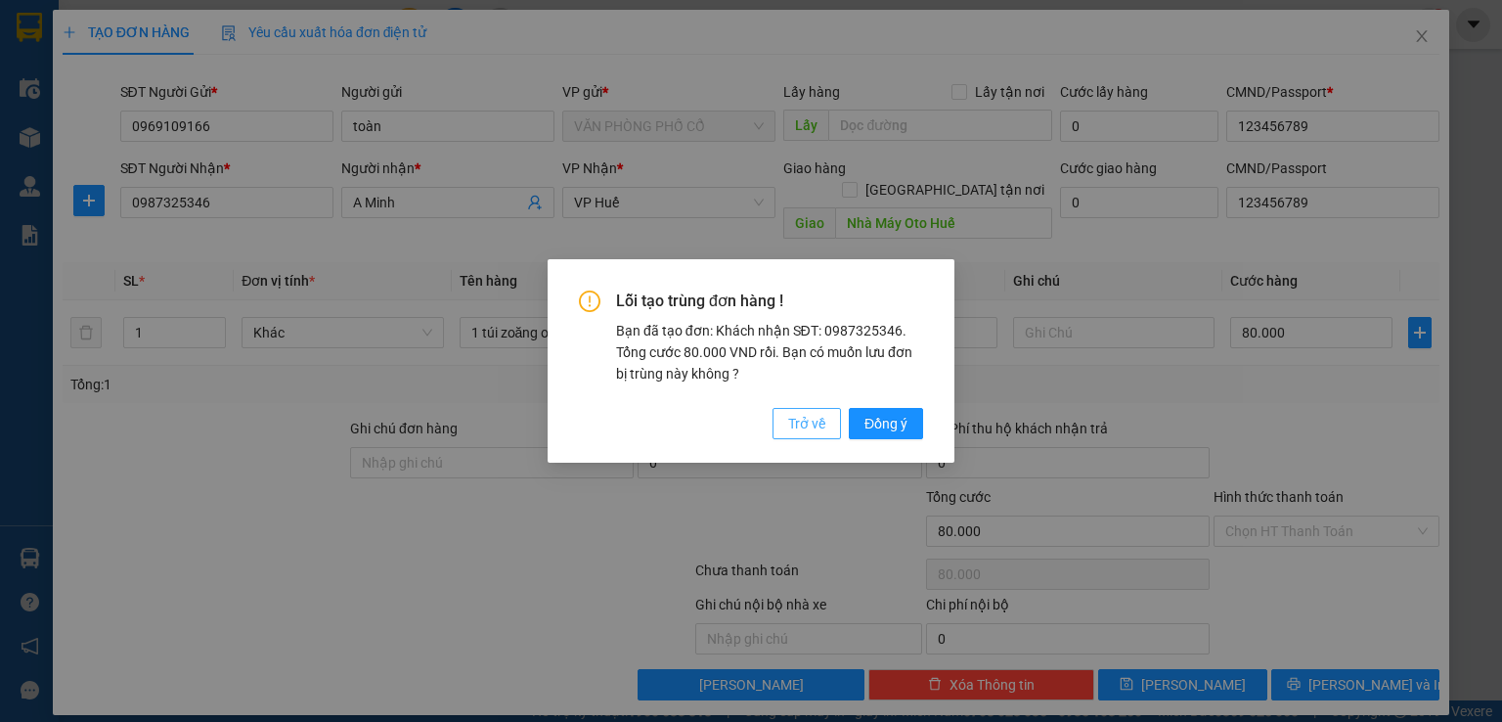
click at [814, 423] on span "Trở về" at bounding box center [806, 424] width 37 height 22
type input "0"
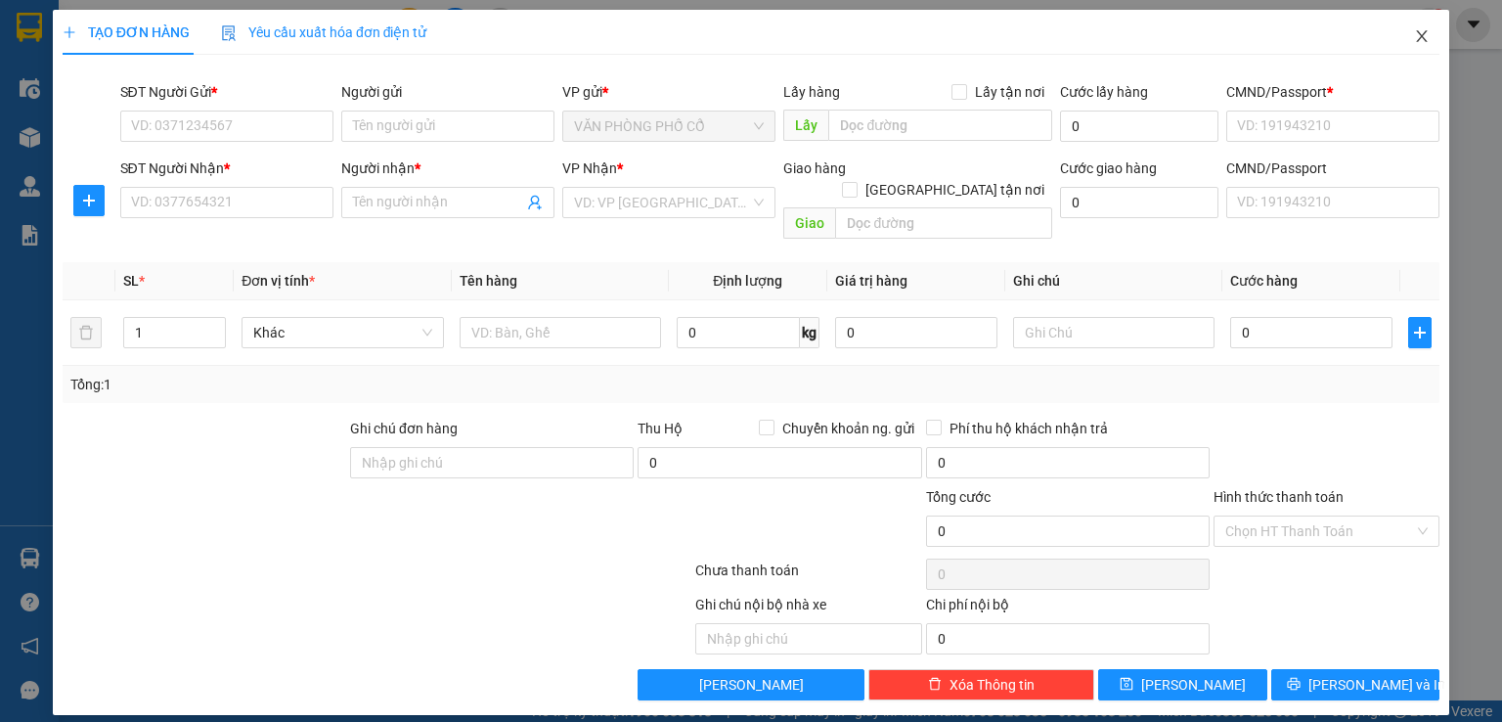
click at [1429, 32] on icon "close" at bounding box center [1422, 36] width 16 height 16
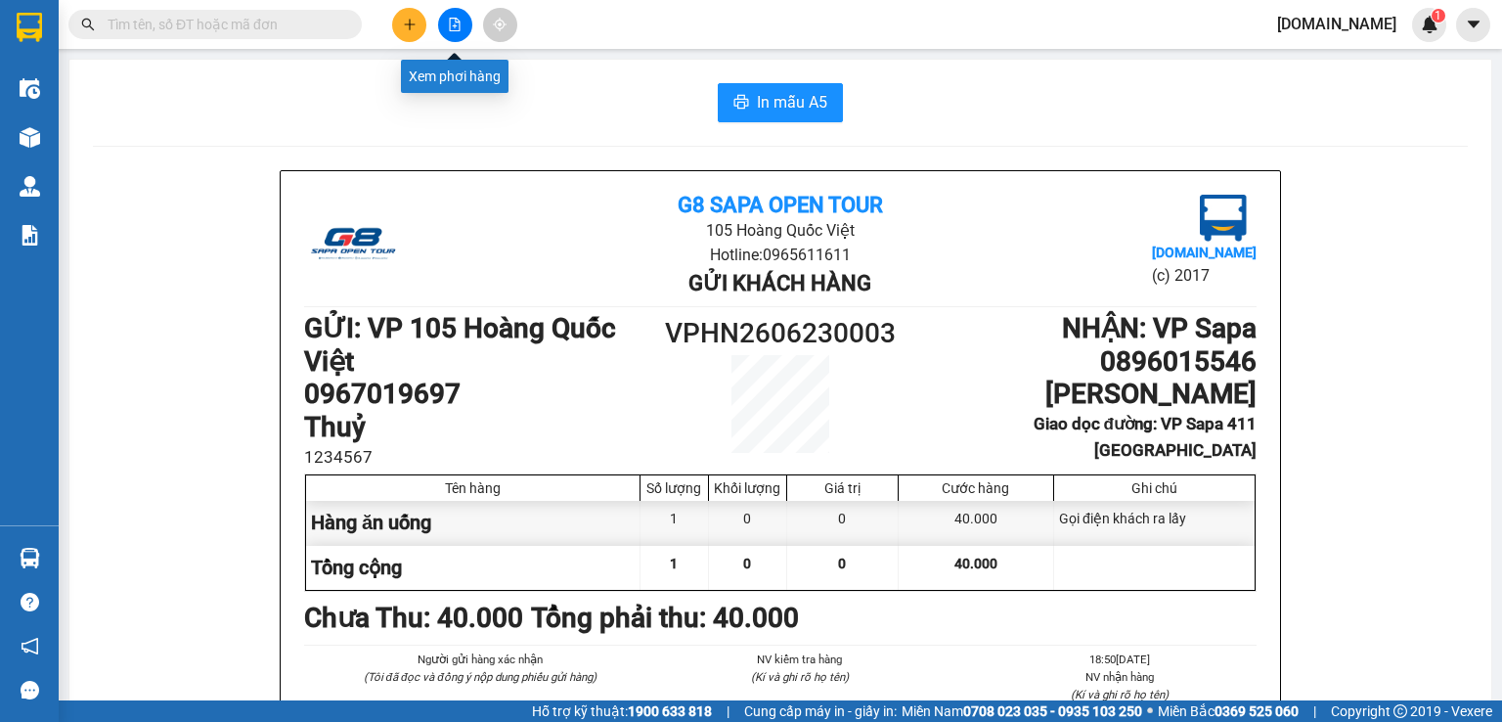
click at [466, 24] on button at bounding box center [455, 25] width 34 height 34
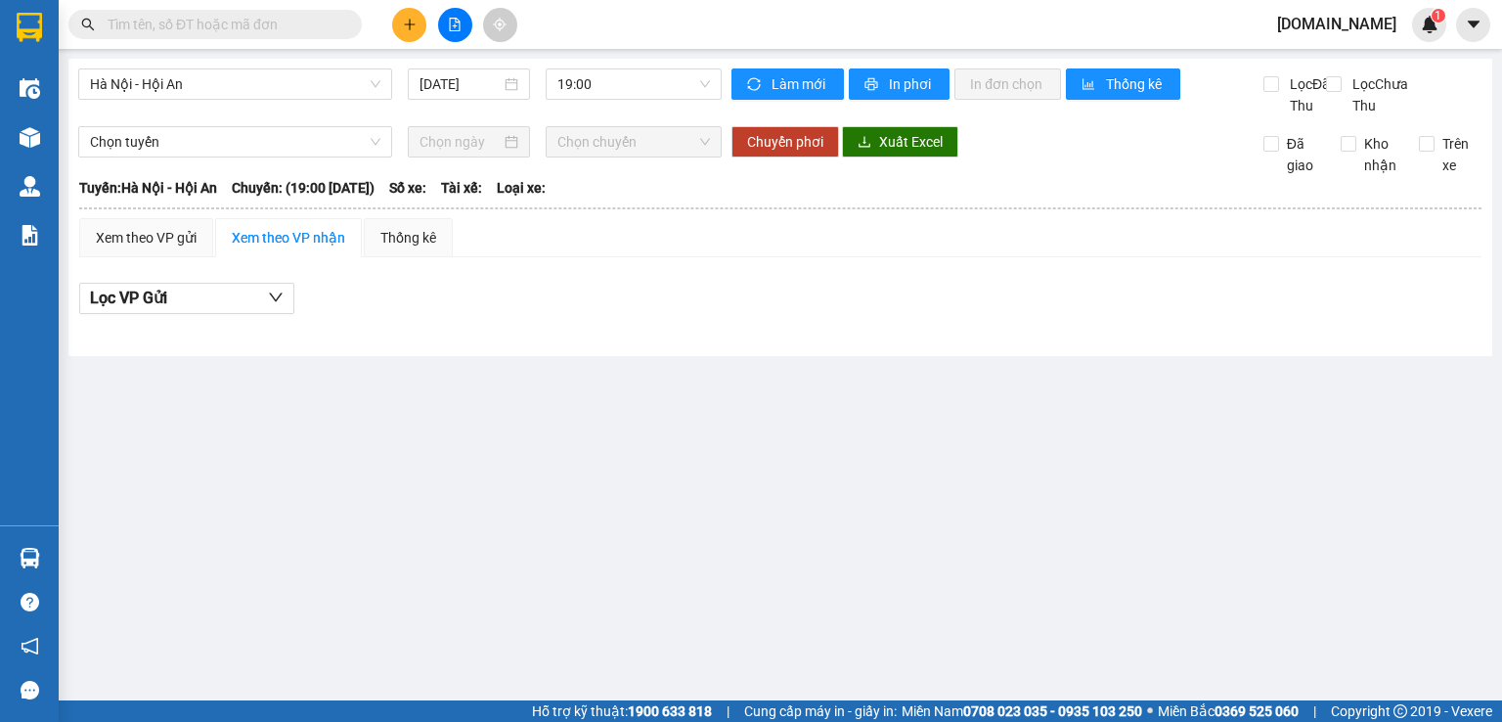
click at [612, 400] on main "[GEOGRAPHIC_DATA] - Hội An [DATE] 19:00 Làm mới In phơi In đơn chọn Thống kê Lọ…" at bounding box center [751, 350] width 1502 height 700
click at [407, 24] on icon "plus" at bounding box center [410, 25] width 14 height 14
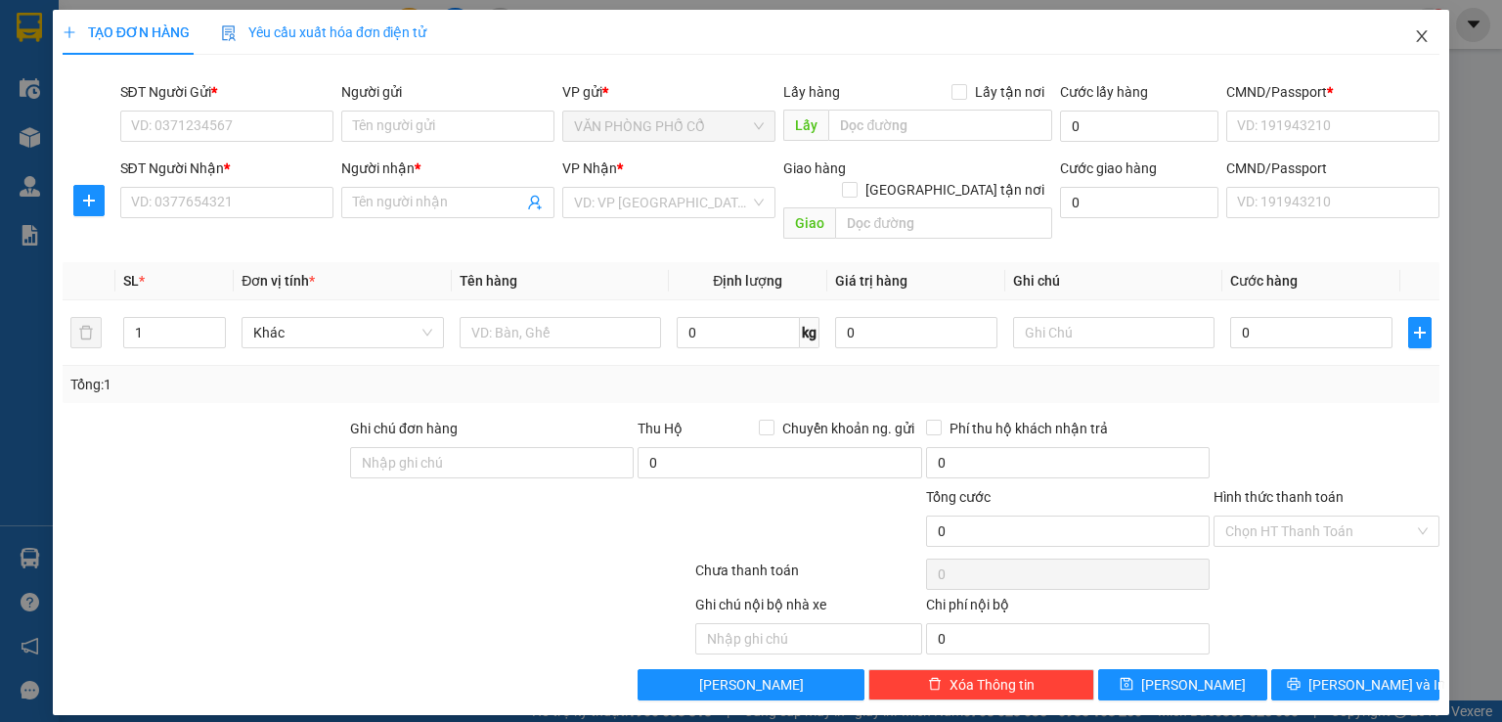
click at [1416, 39] on icon "close" at bounding box center [1422, 36] width 16 height 16
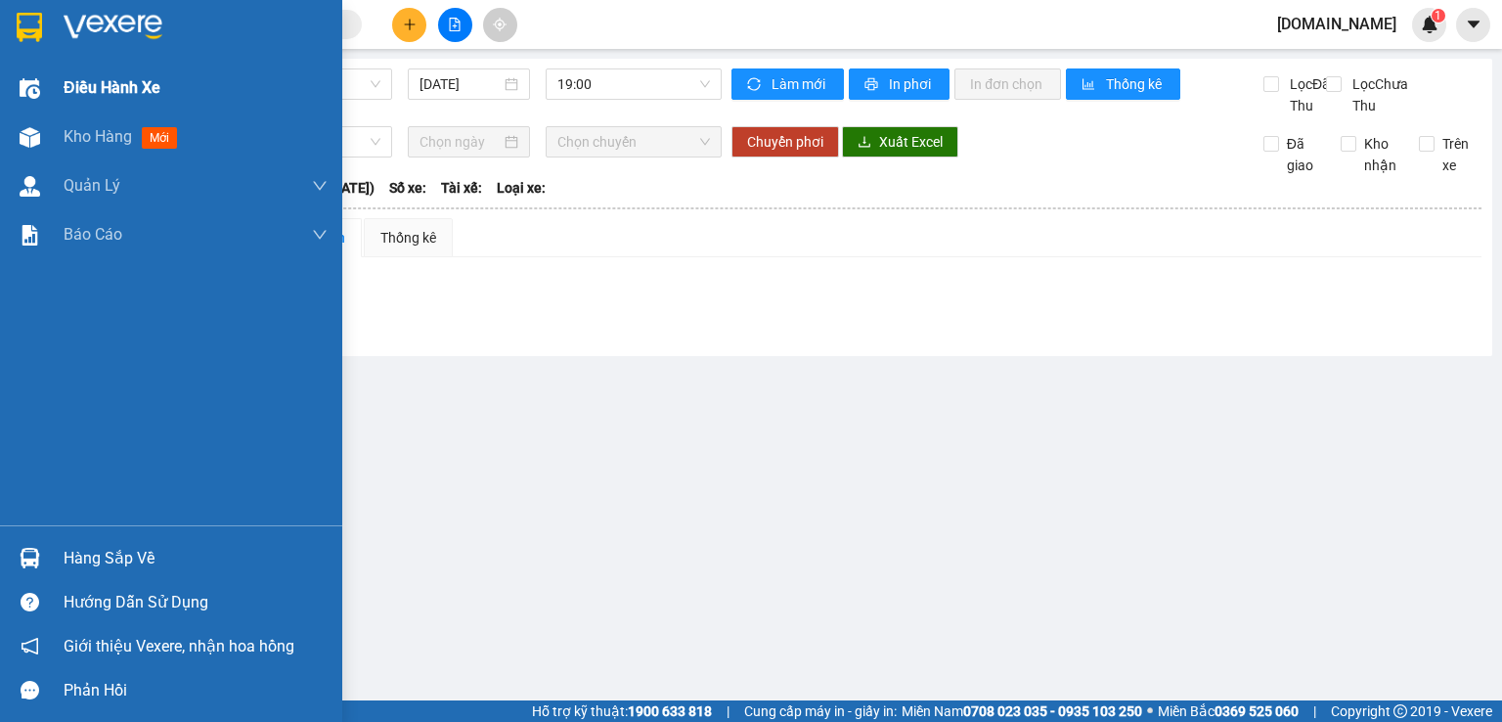
click at [25, 83] on img at bounding box center [30, 88] width 21 height 21
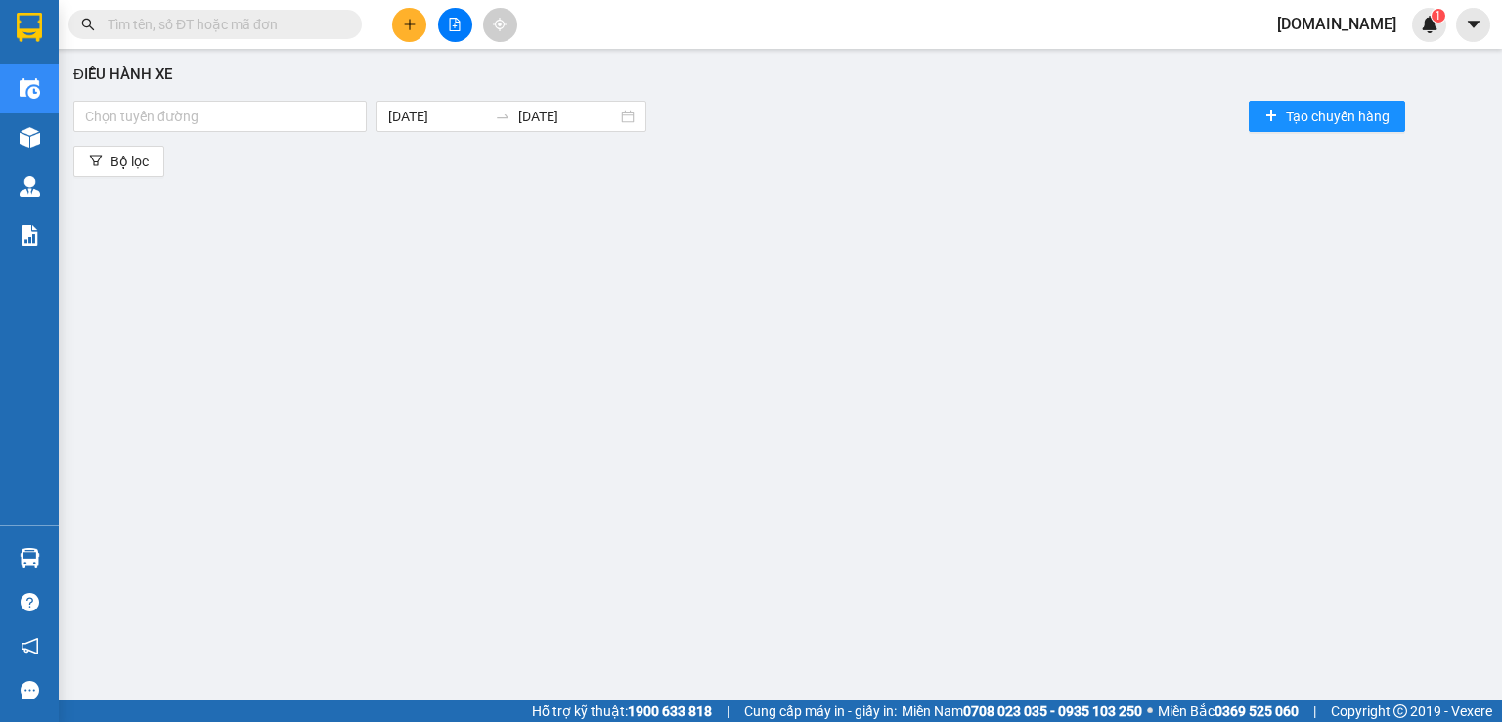
click at [61, 134] on main "Điều hành xe Chọn tuyến đường [DATE] [DATE] Tạo chuyến hàng Bộ lọc" at bounding box center [751, 350] width 1502 height 700
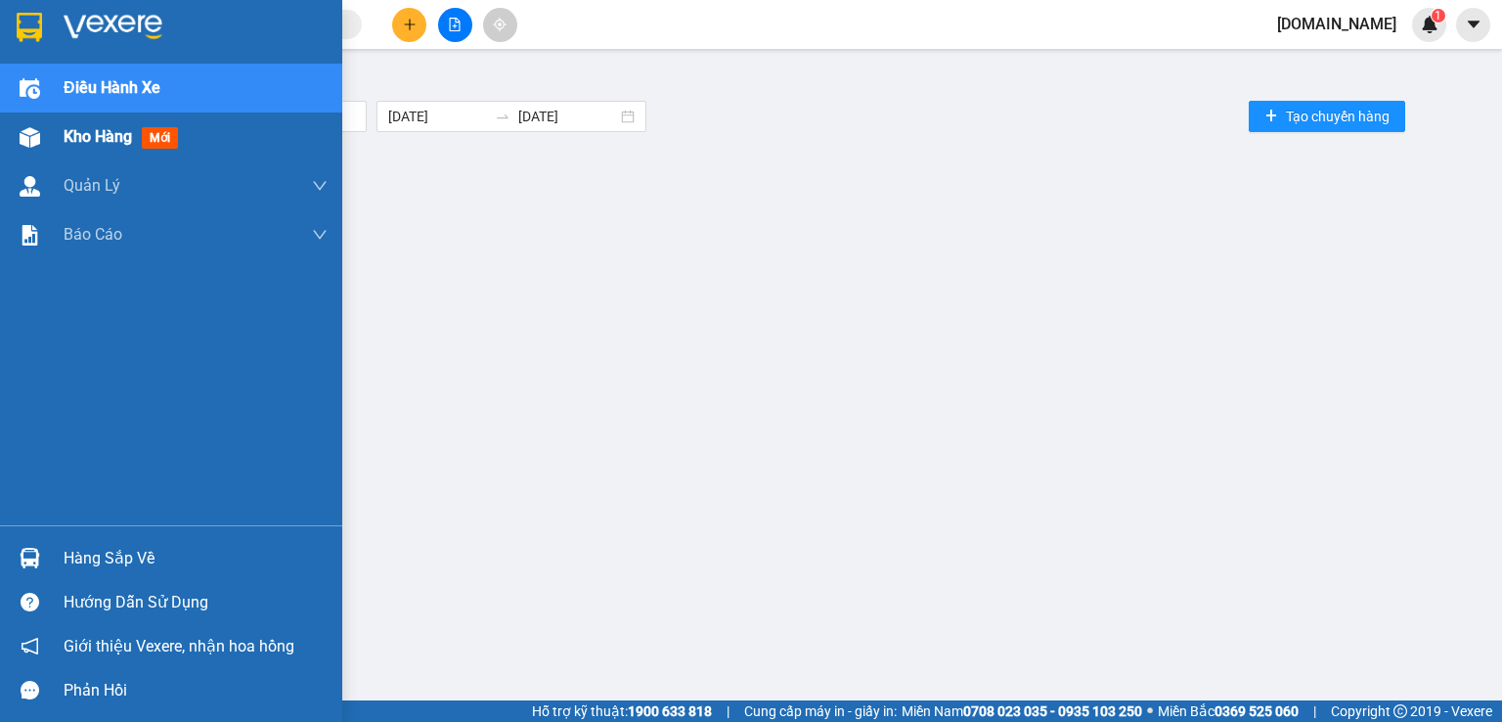
click at [44, 141] on div at bounding box center [30, 137] width 34 height 34
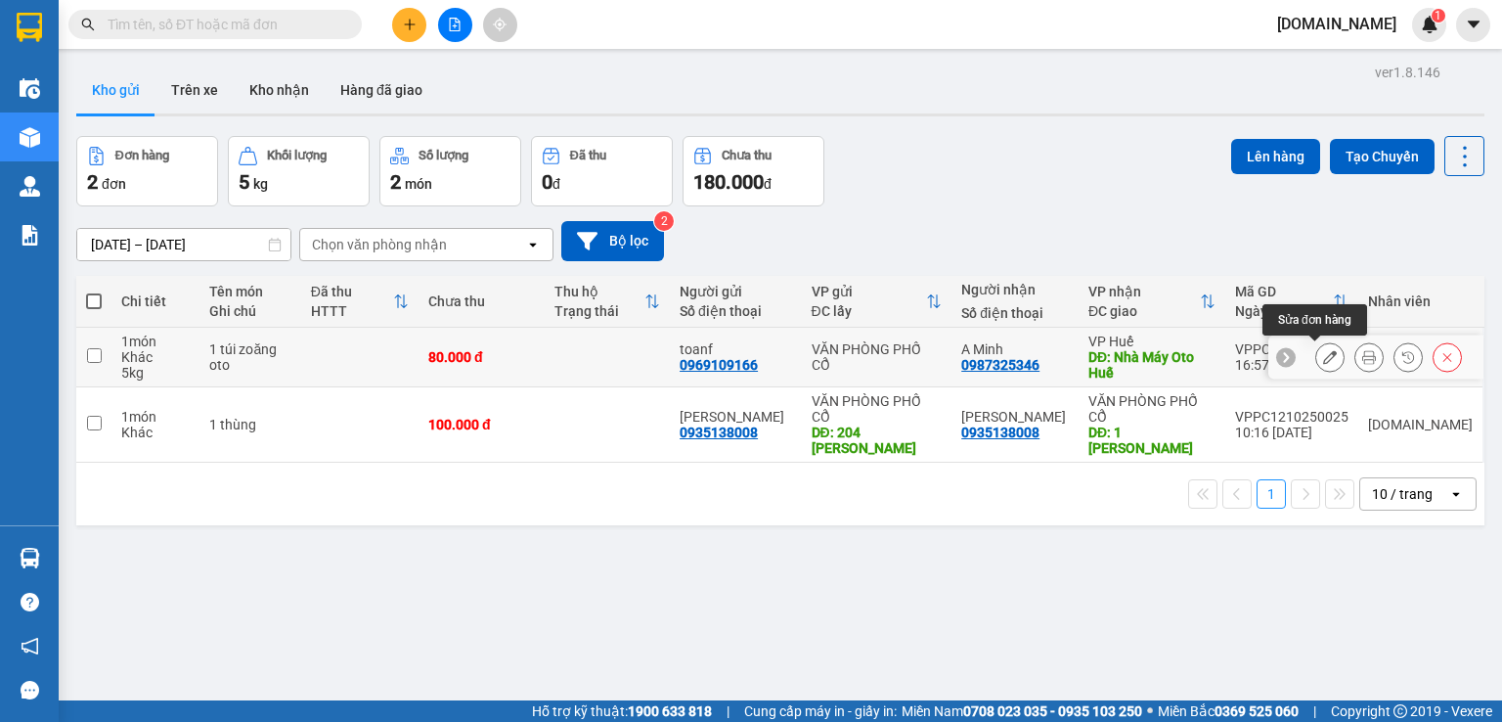
click at [1323, 353] on icon at bounding box center [1330, 357] width 14 height 14
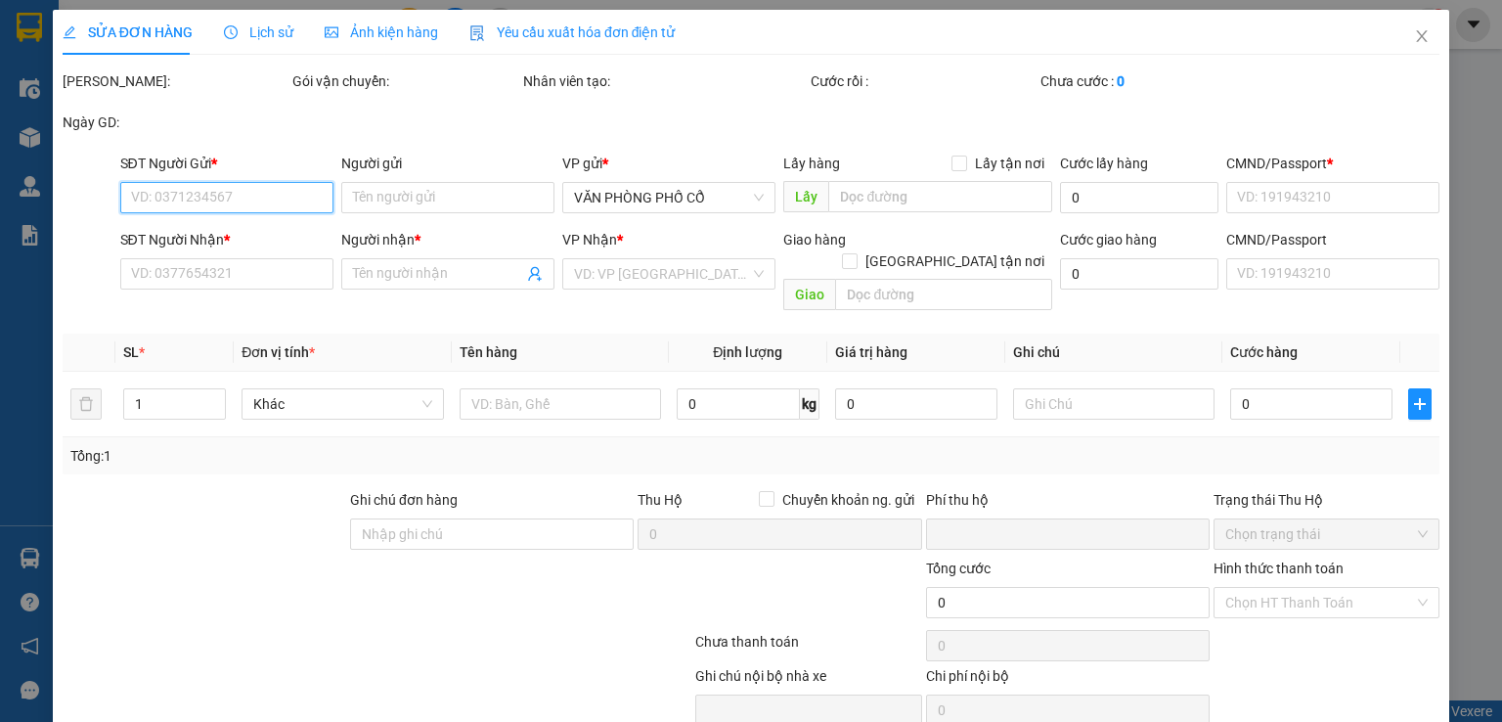
scroll to position [66, 0]
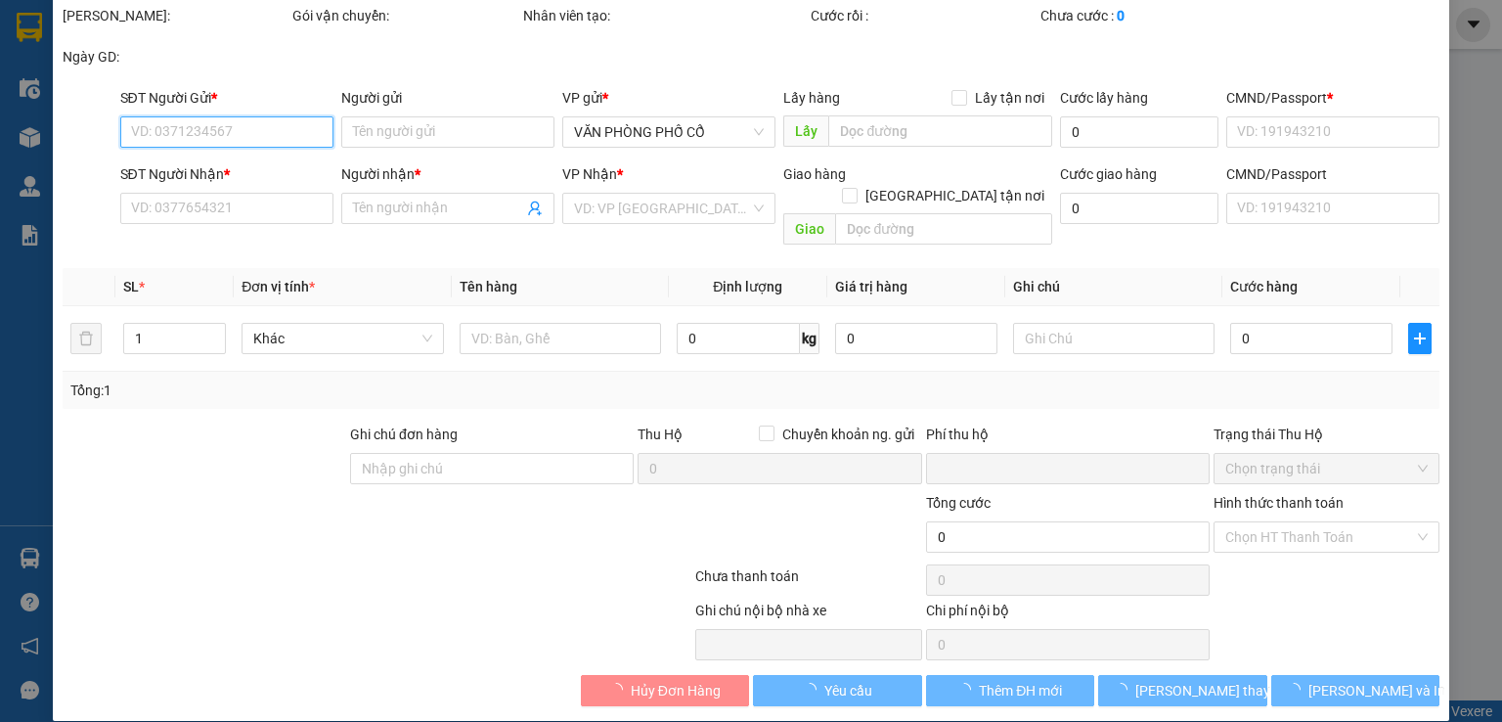
type input "0969109166"
type input "toanf"
type input "123456789"
type input "0987325346"
type input "A Minh"
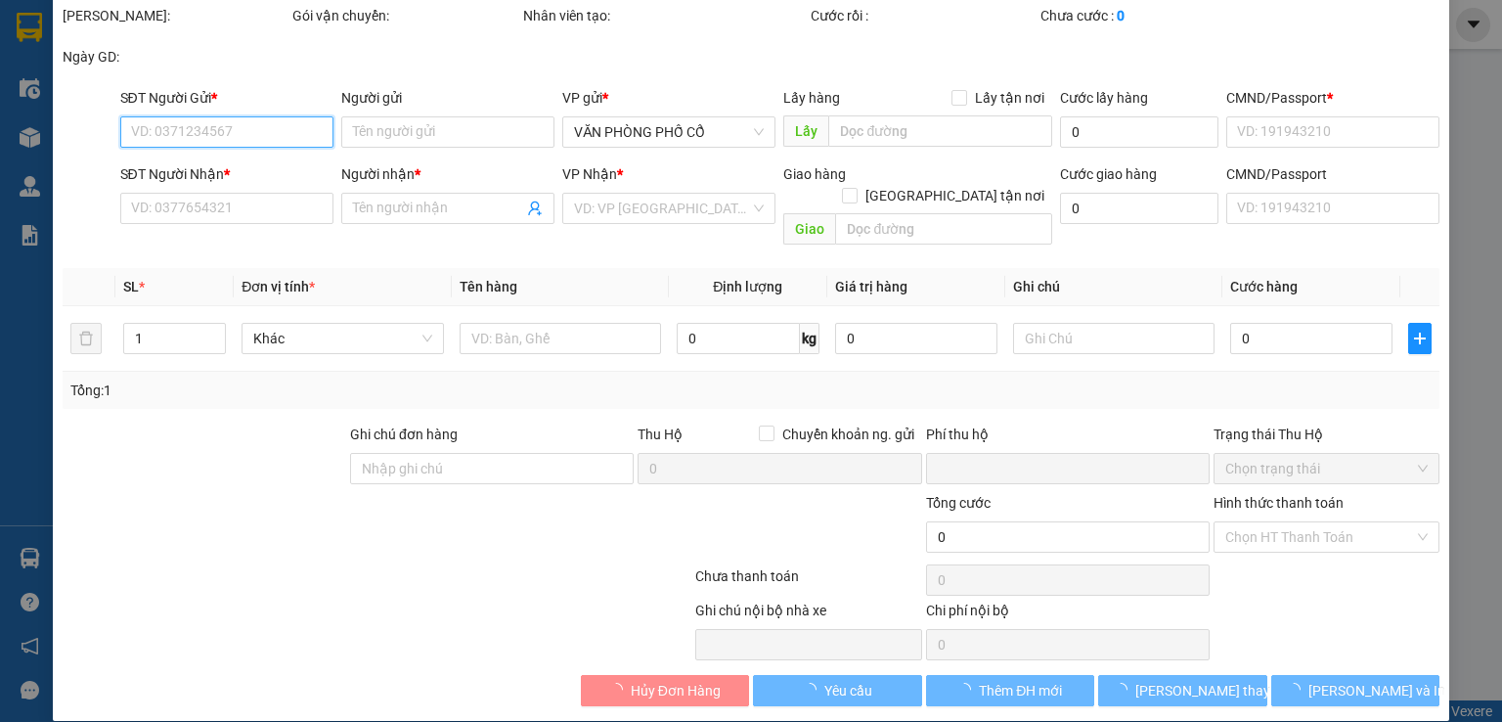
type input "Nhà Máy Oto Huế"
type input "123456789"
type input "0"
type input "80.000"
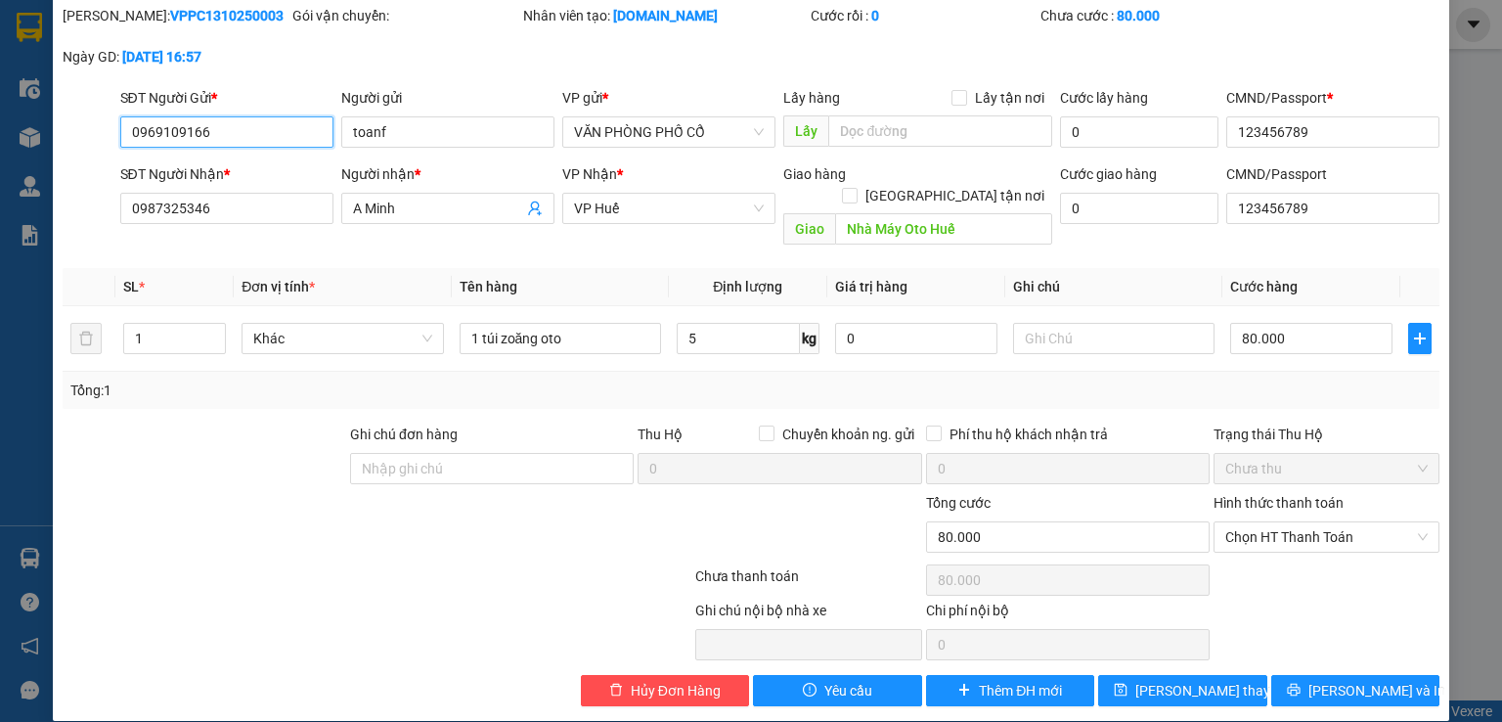
click at [1394, 454] on span "Chưa thu" at bounding box center [1326, 468] width 202 height 29
click at [1409, 521] on div "Chọn HT Thanh Toán" at bounding box center [1327, 536] width 226 height 31
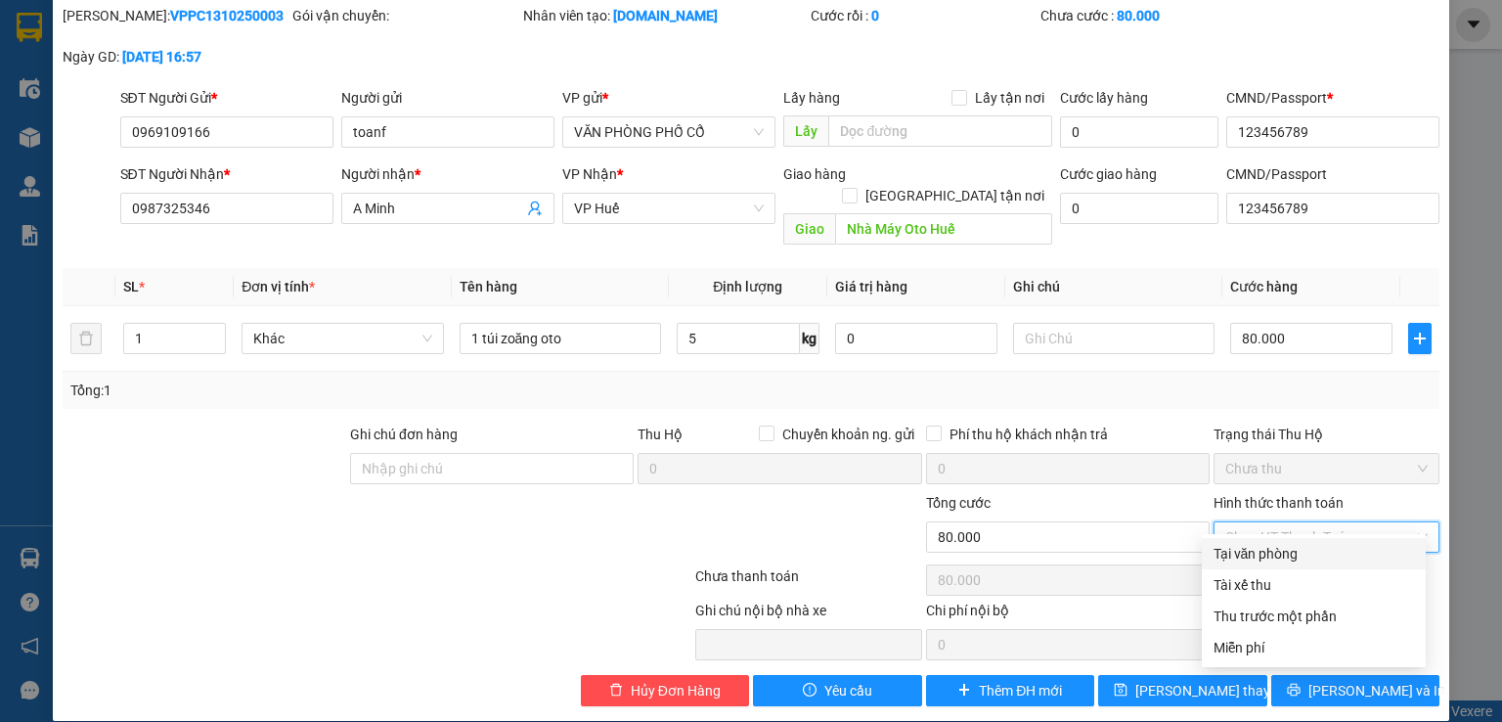
click at [1290, 556] on div "Tại văn phòng" at bounding box center [1314, 554] width 200 height 22
type input "0"
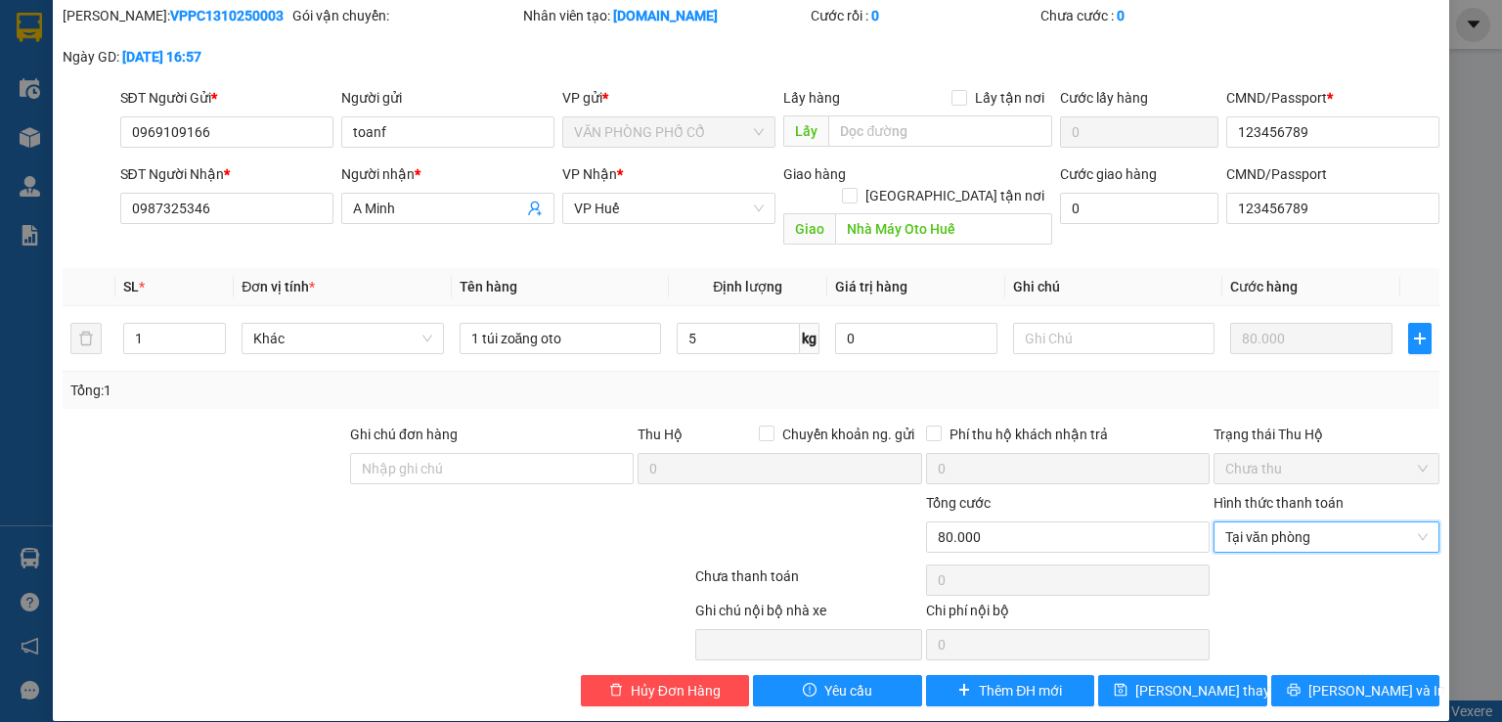
click at [1360, 454] on span "Chưa thu" at bounding box center [1326, 468] width 202 height 29
click at [1128, 683] on icon "save" at bounding box center [1121, 690] width 14 height 14
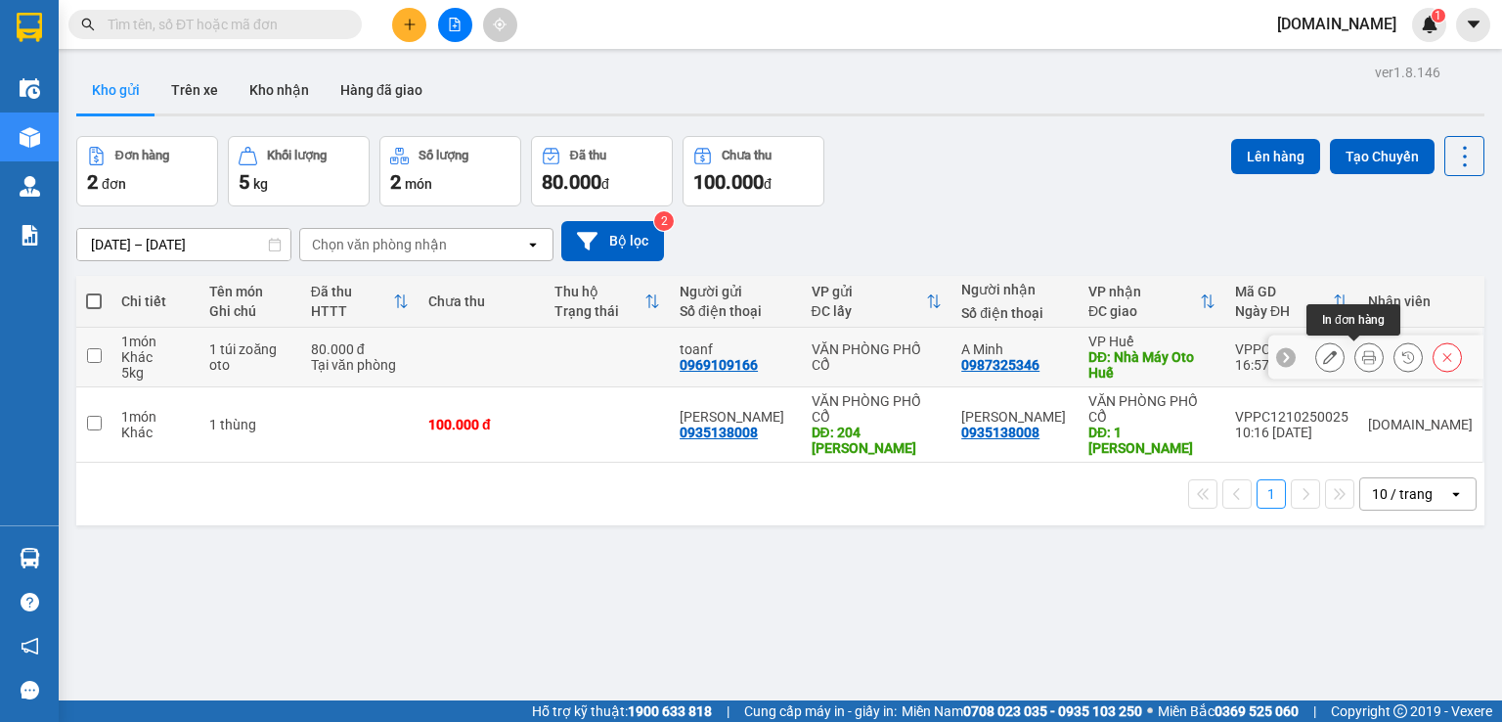
click at [1361, 349] on button at bounding box center [1369, 357] width 27 height 34
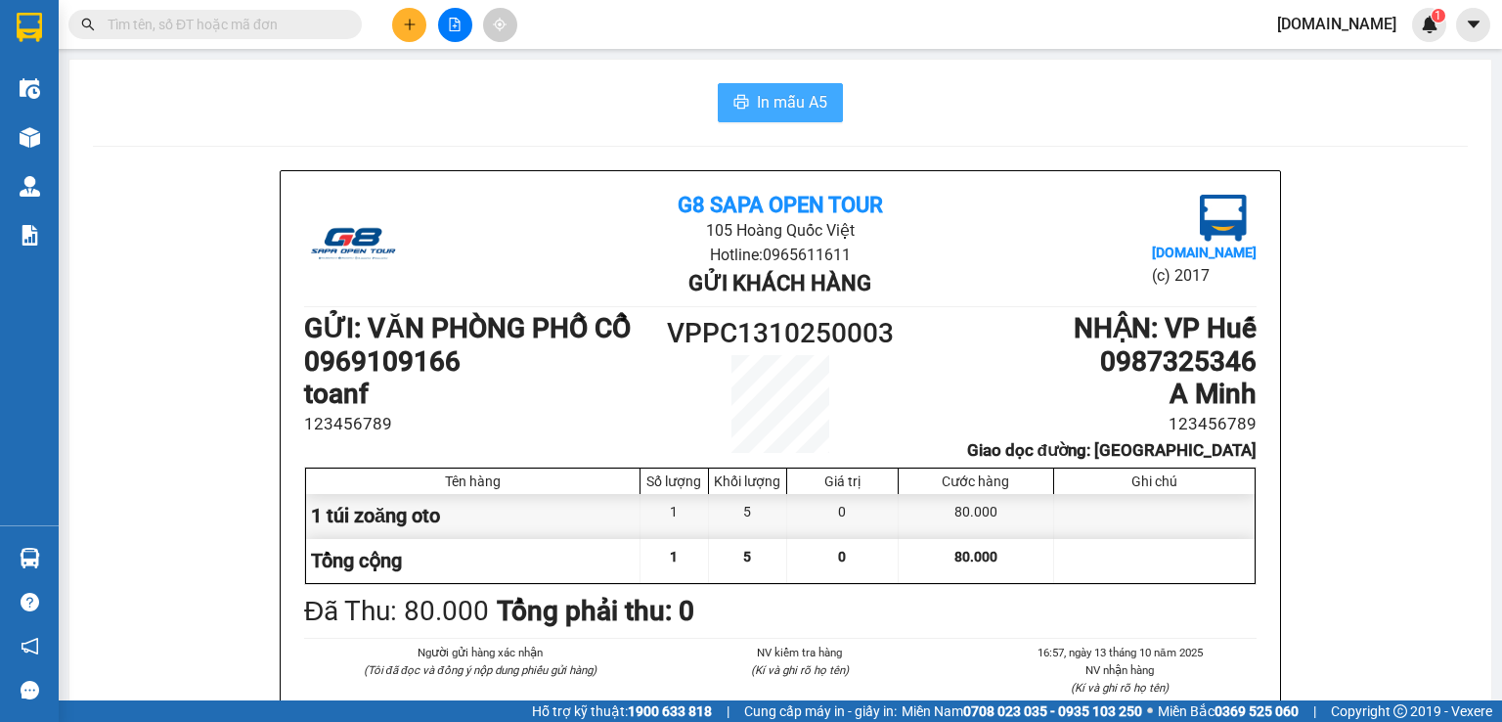
click at [783, 118] on button "In mẫu A5" at bounding box center [780, 102] width 125 height 39
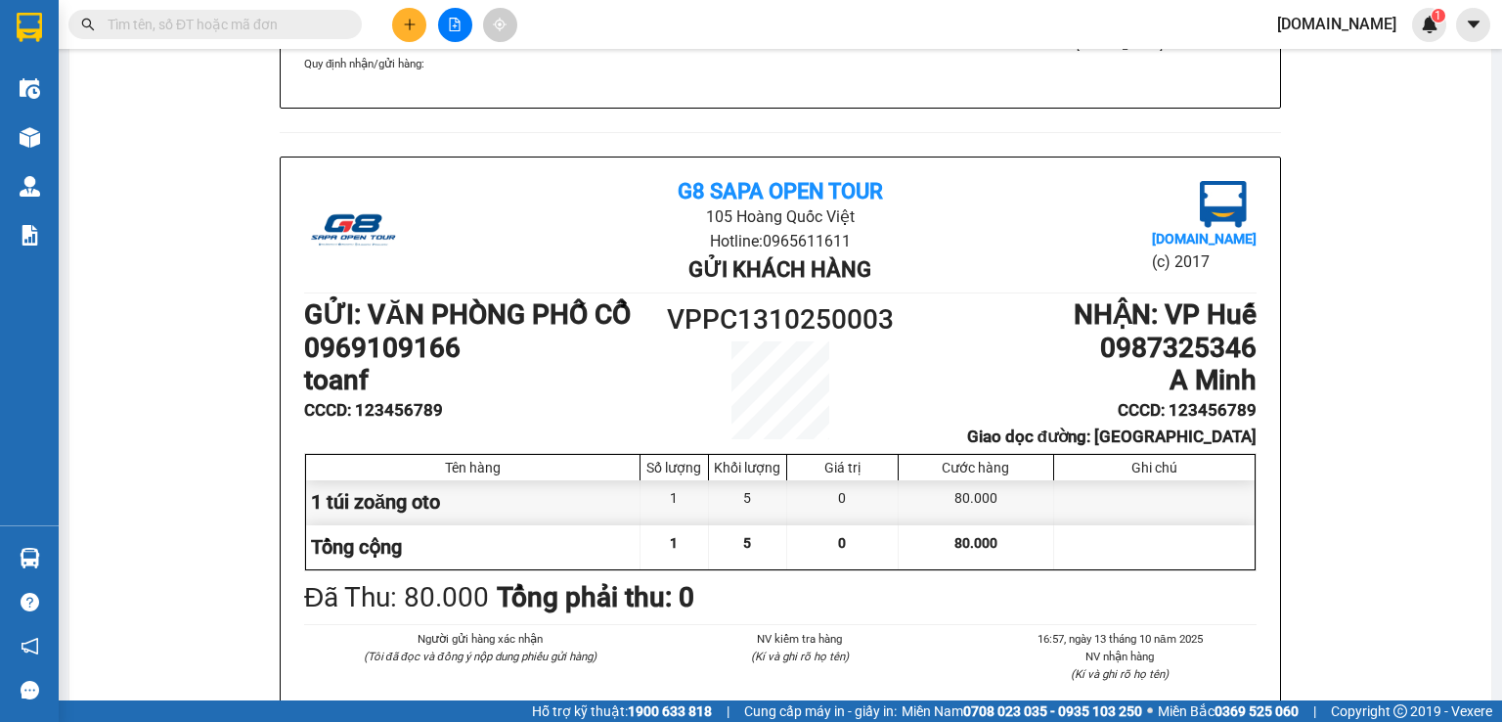
scroll to position [782, 0]
